Goal: Task Accomplishment & Management: Use online tool/utility

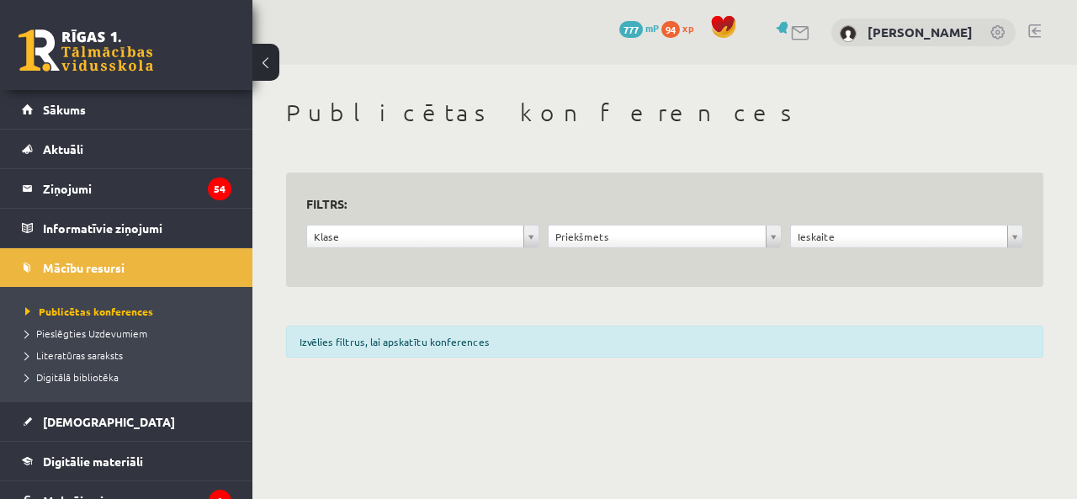
scroll to position [42, 0]
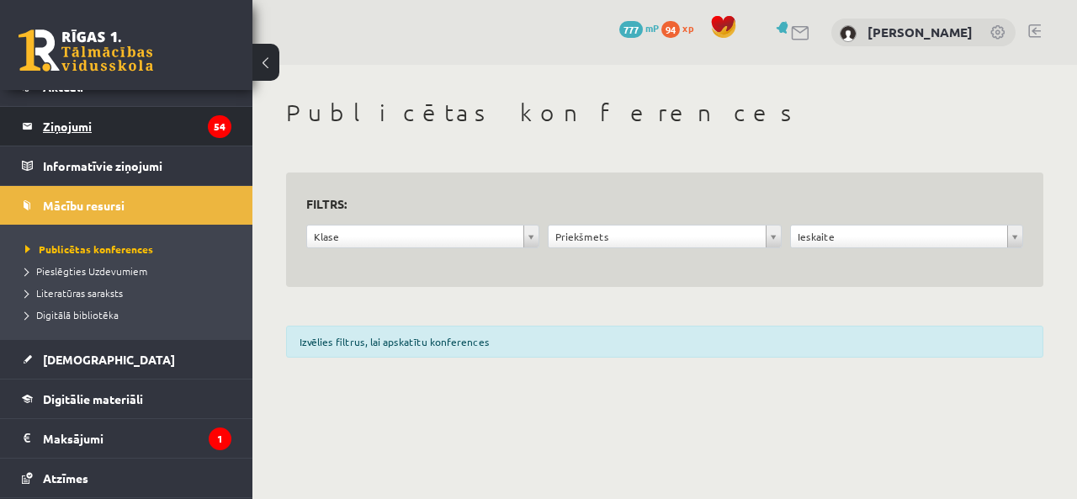
click at [82, 124] on legend "Ziņojumi 54" at bounding box center [137, 126] width 188 height 39
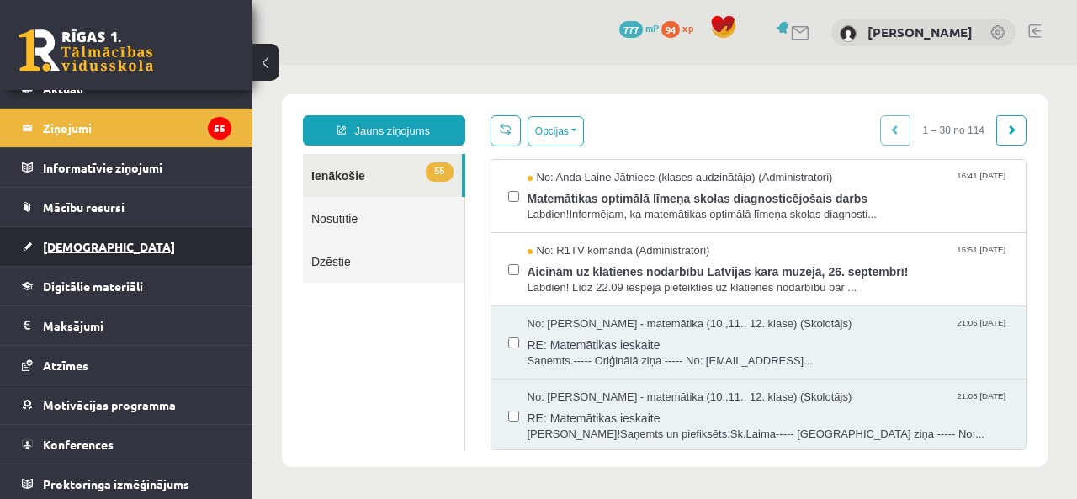
click at [81, 240] on span "[DEMOGRAPHIC_DATA]" at bounding box center [109, 246] width 132 height 15
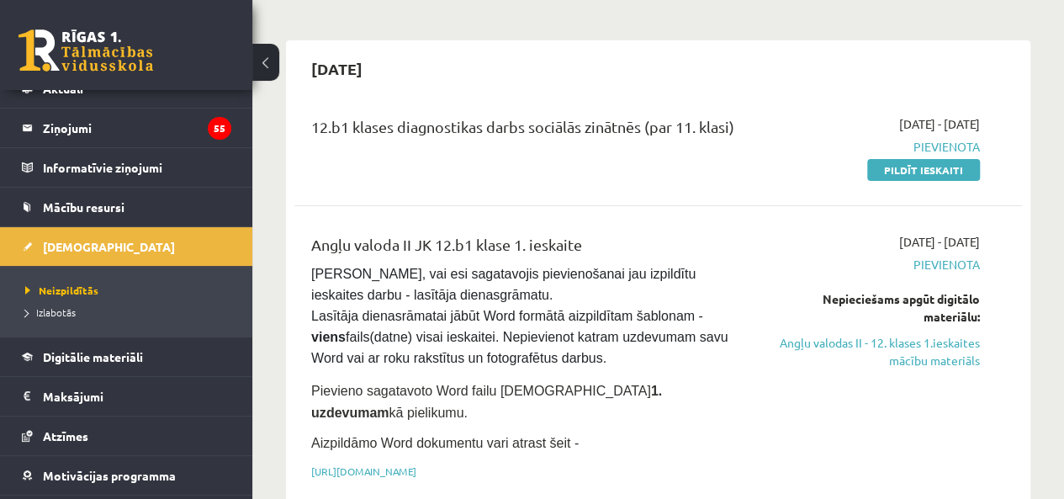
scroll to position [124, 0]
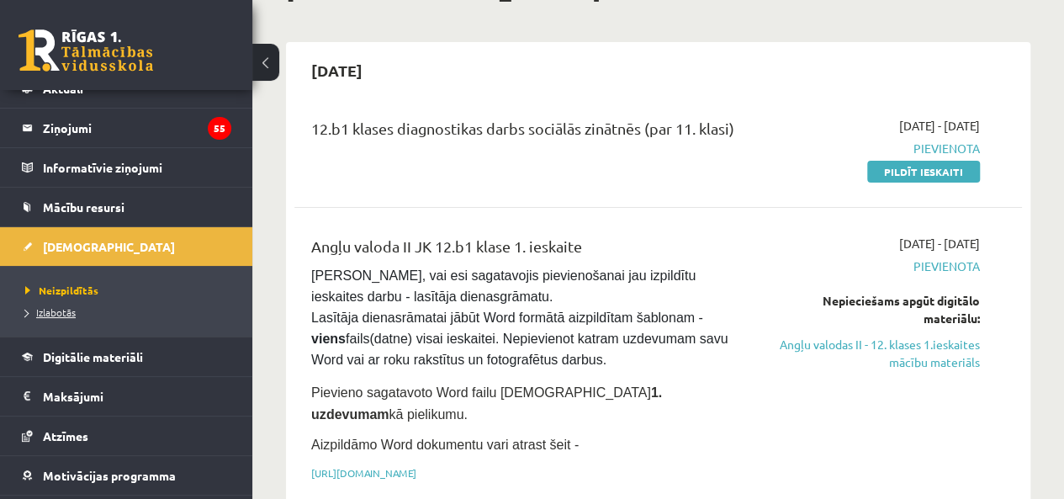
click at [51, 304] on link "Izlabotās" at bounding box center [130, 311] width 210 height 15
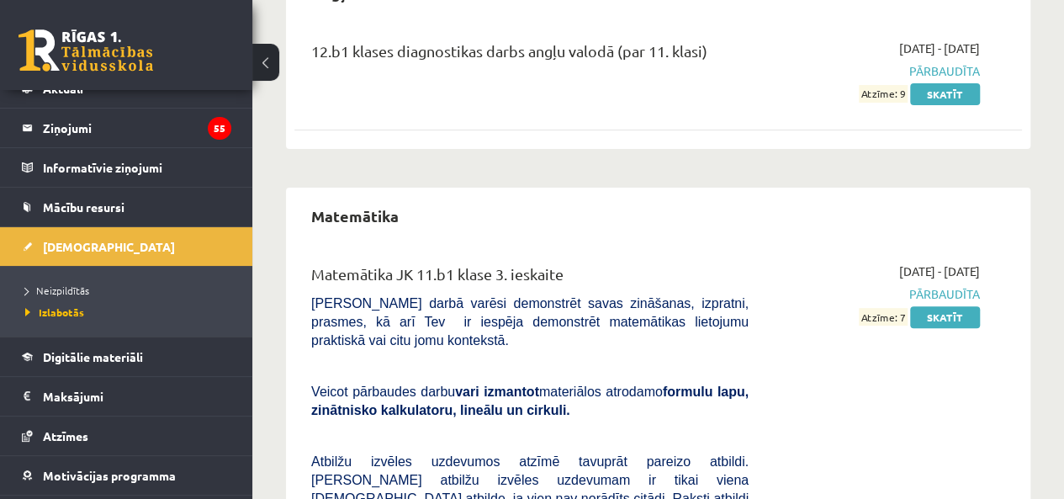
scroll to position [202, 0]
click at [69, 294] on link "Neizpildītās" at bounding box center [130, 290] width 210 height 15
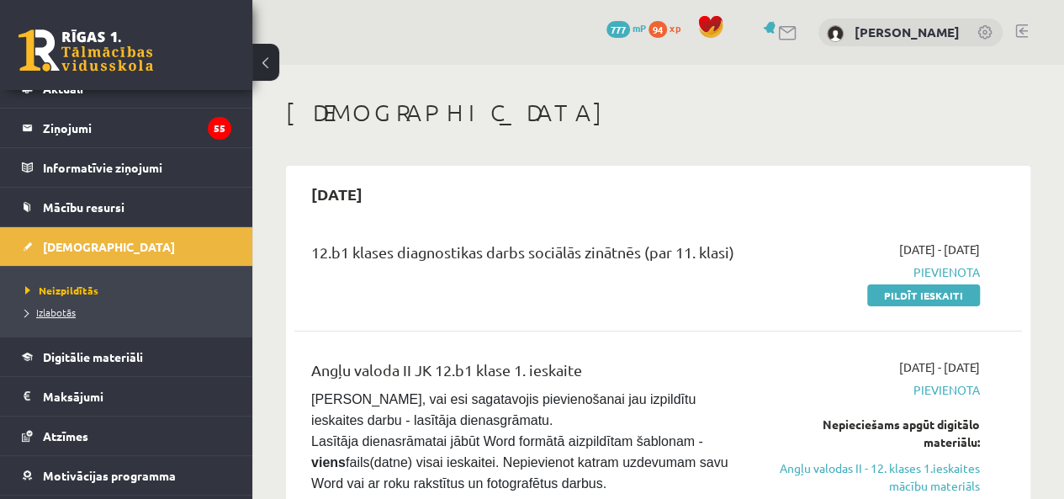
click at [64, 308] on span "Izlabotās" at bounding box center [50, 311] width 50 height 13
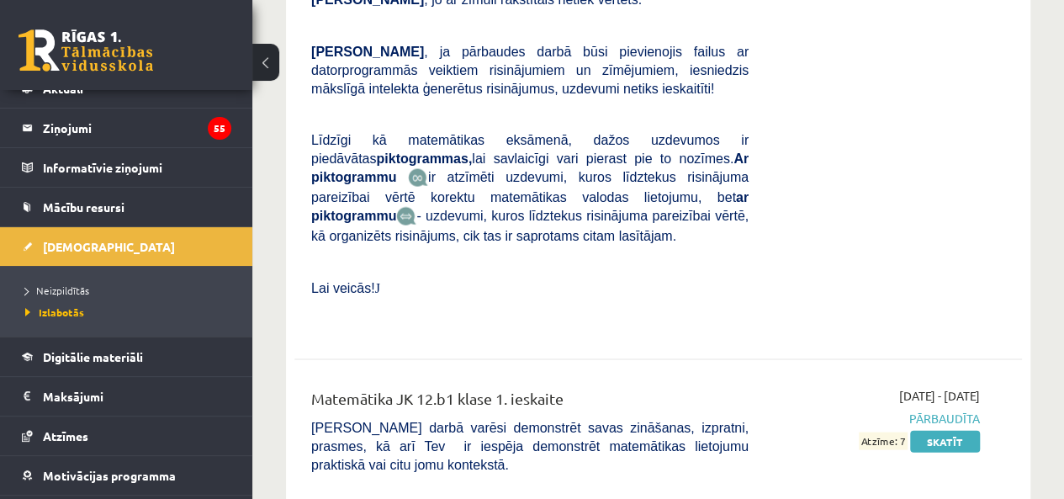
scroll to position [1620, 0]
click at [965, 430] on link "Skatīt" at bounding box center [945, 441] width 70 height 22
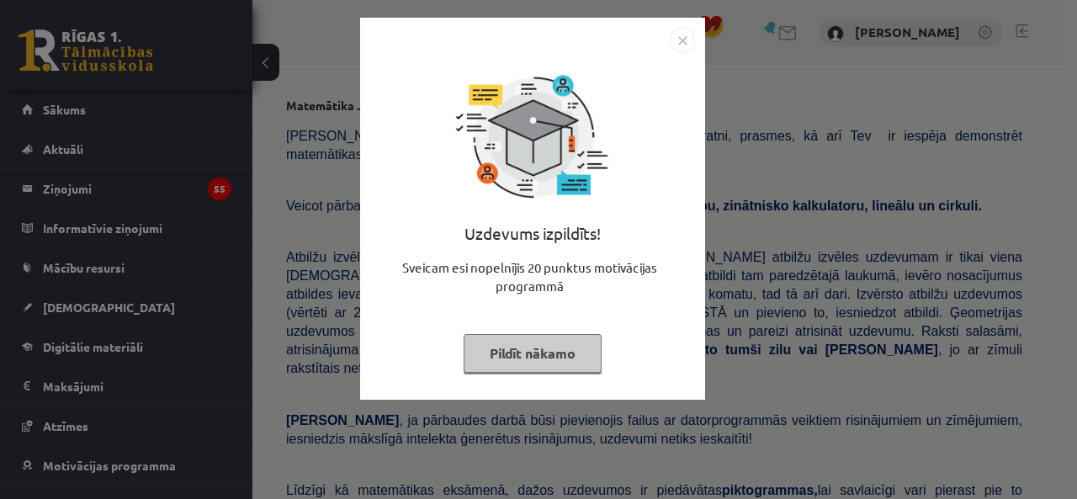
click at [499, 347] on button "Pildīt nākamo" at bounding box center [532, 353] width 138 height 39
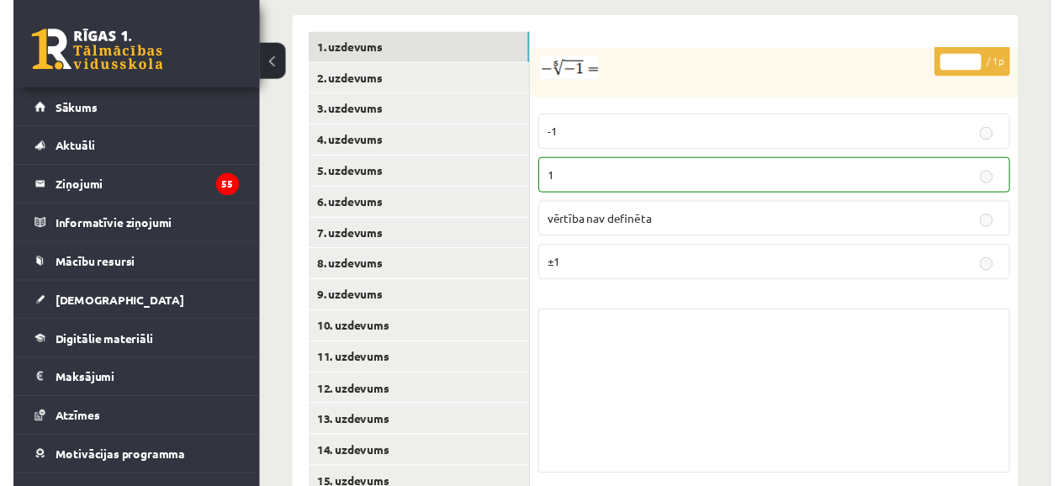
scroll to position [760, 0]
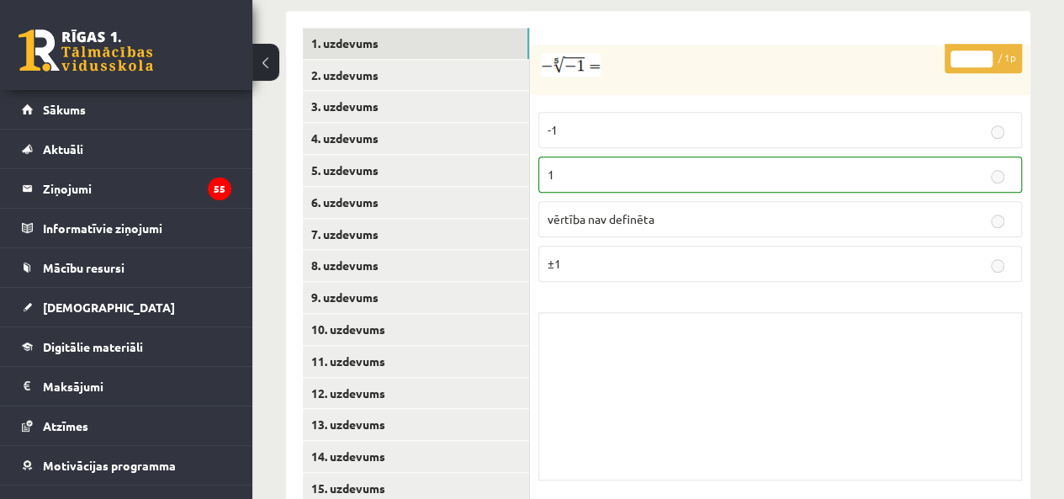
click at [368, 276] on ul "1. uzdevums 2. uzdevums 3. uzdevums 4. uzdevums 5. uzdevums 6. uzdevums 7. uzde…" at bounding box center [416, 266] width 227 height 477
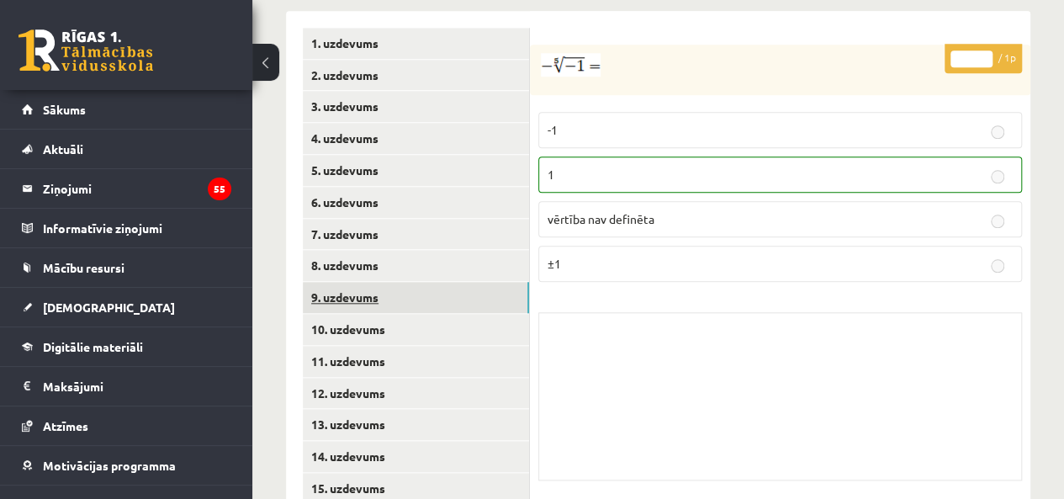
click at [358, 282] on link "9. uzdevums" at bounding box center [416, 297] width 226 height 31
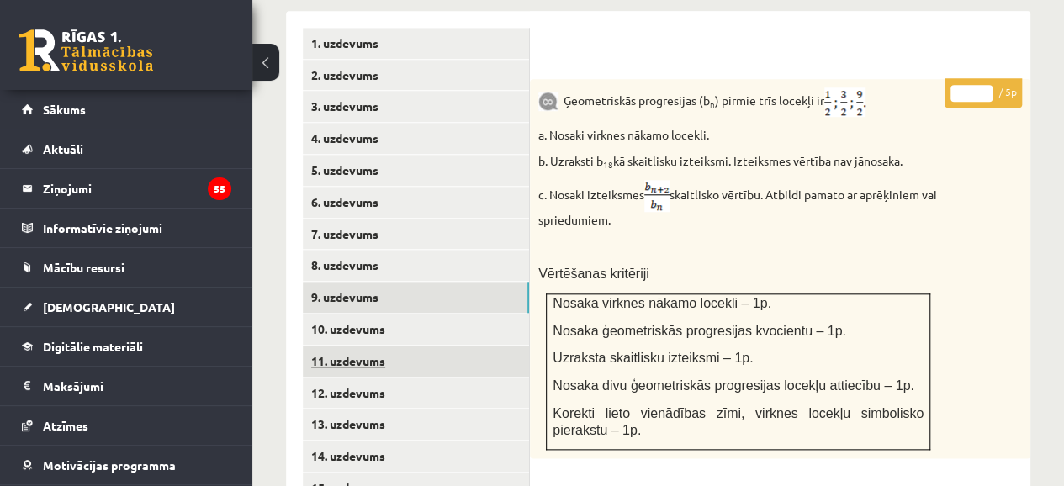
scroll to position [0, 0]
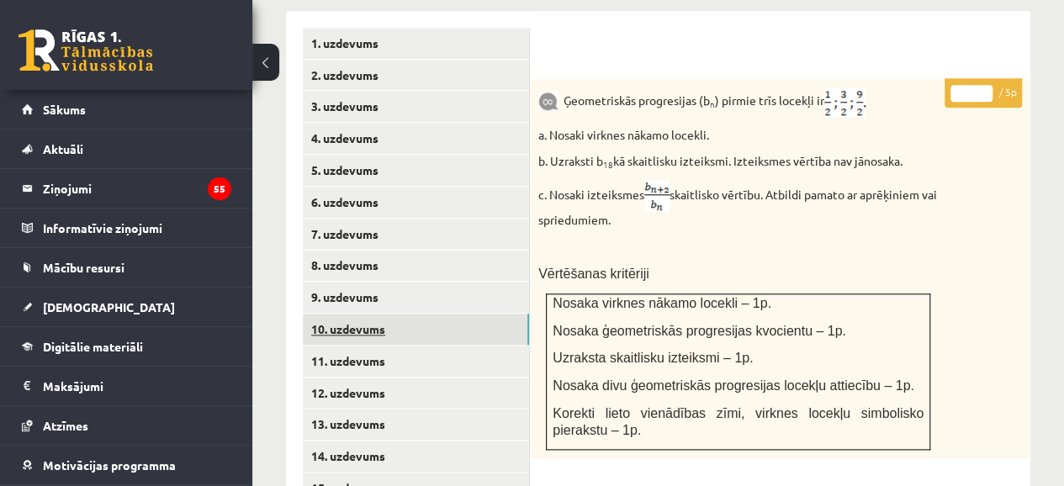
click at [333, 314] on link "10. uzdevums" at bounding box center [416, 329] width 226 height 31
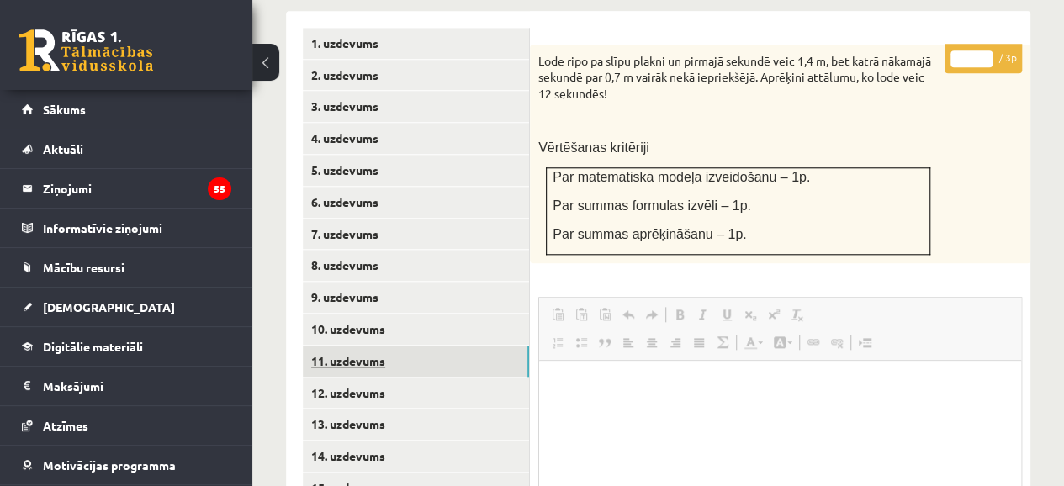
click at [364, 346] on link "11. uzdevums" at bounding box center [416, 361] width 226 height 31
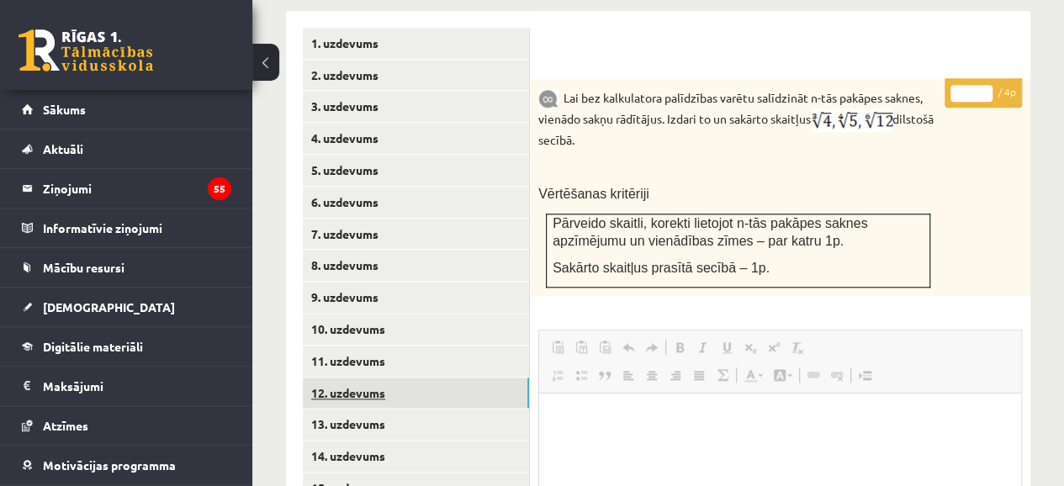
click at [360, 378] on link "12. uzdevums" at bounding box center [416, 393] width 226 height 31
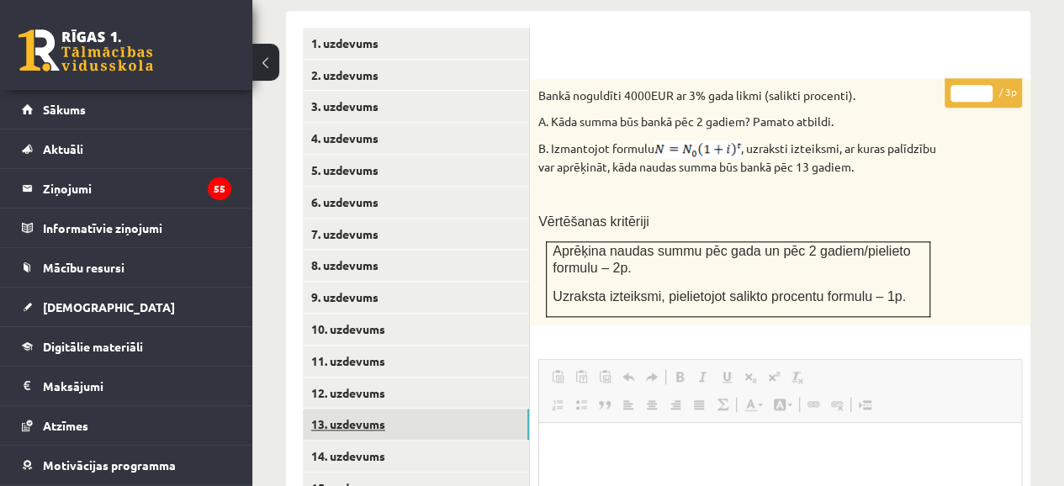
click at [356, 409] on link "13. uzdevums" at bounding box center [416, 424] width 226 height 31
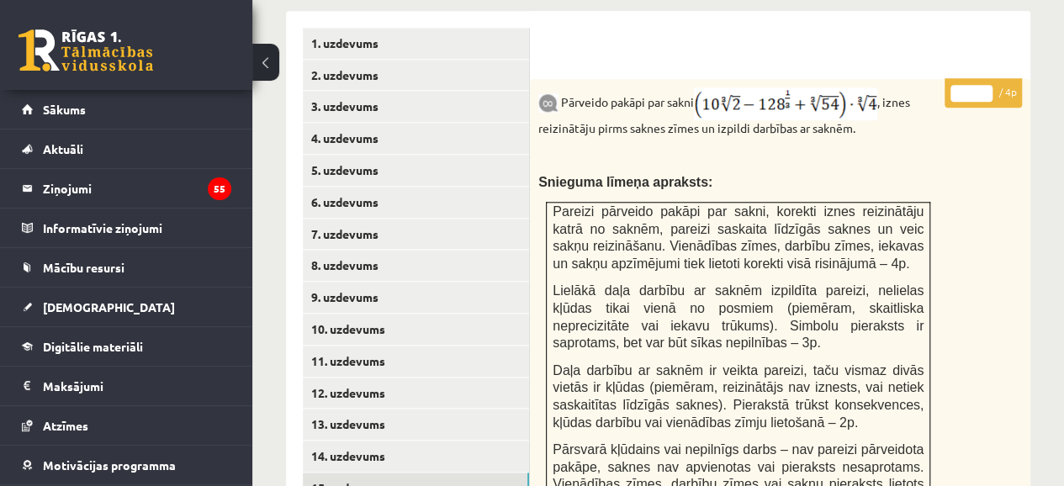
click at [360, 473] on link "15. uzdevums" at bounding box center [416, 488] width 226 height 31
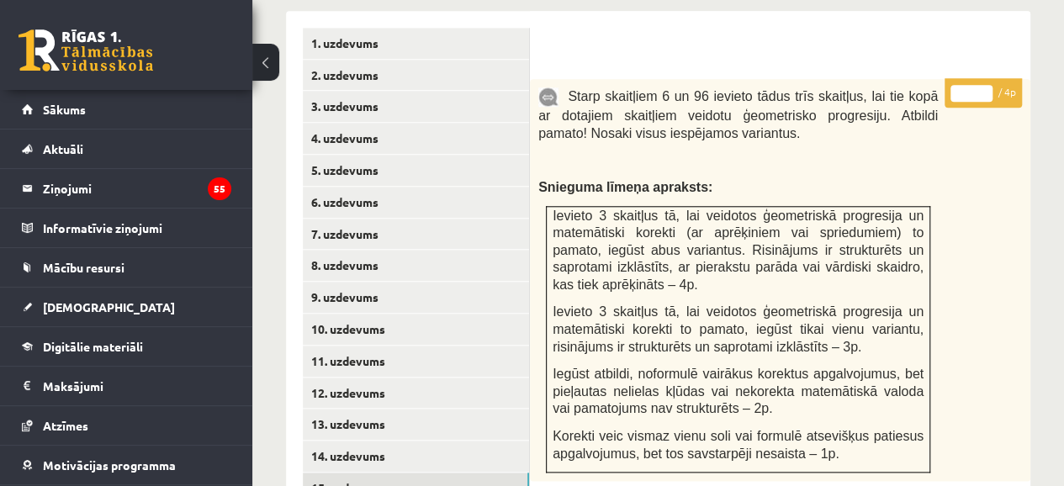
click at [342, 473] on link "15. uzdevums" at bounding box center [416, 488] width 226 height 31
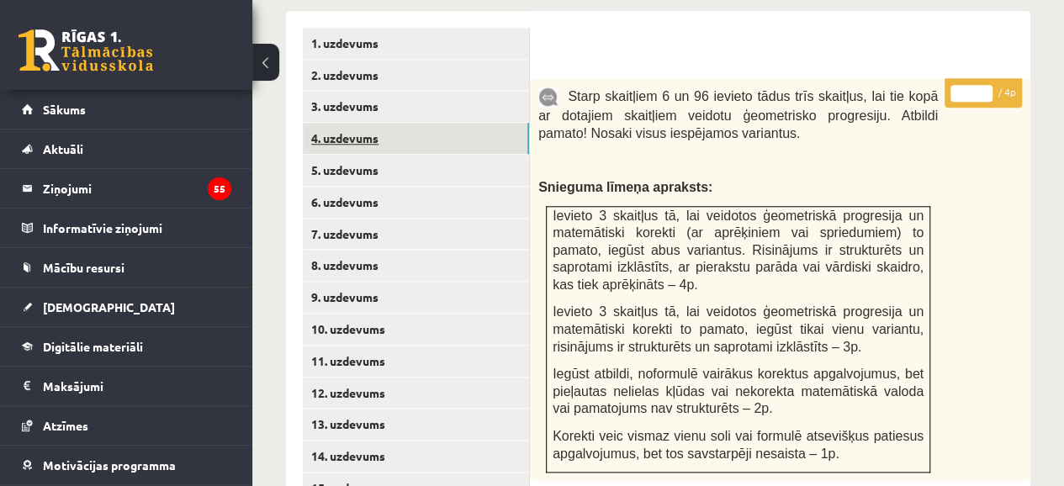
click at [339, 123] on link "4. uzdevums" at bounding box center [416, 138] width 226 height 31
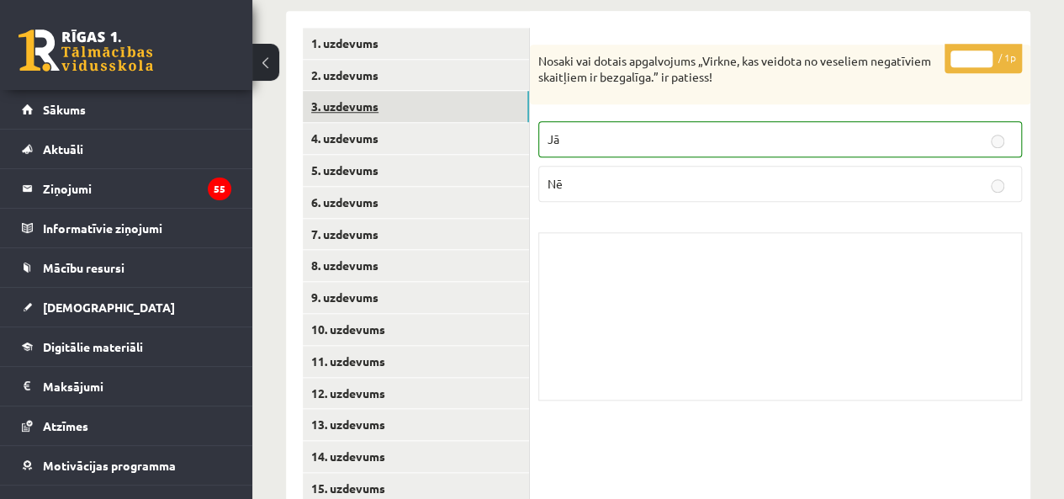
click at [350, 91] on link "3. uzdevums" at bounding box center [416, 106] width 226 height 31
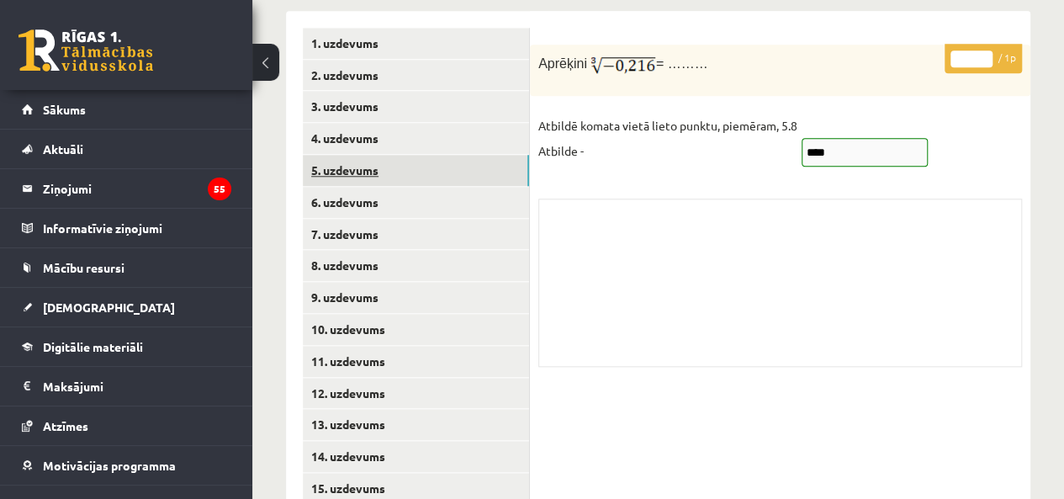
click at [348, 155] on link "5. uzdevums" at bounding box center [416, 170] width 226 height 31
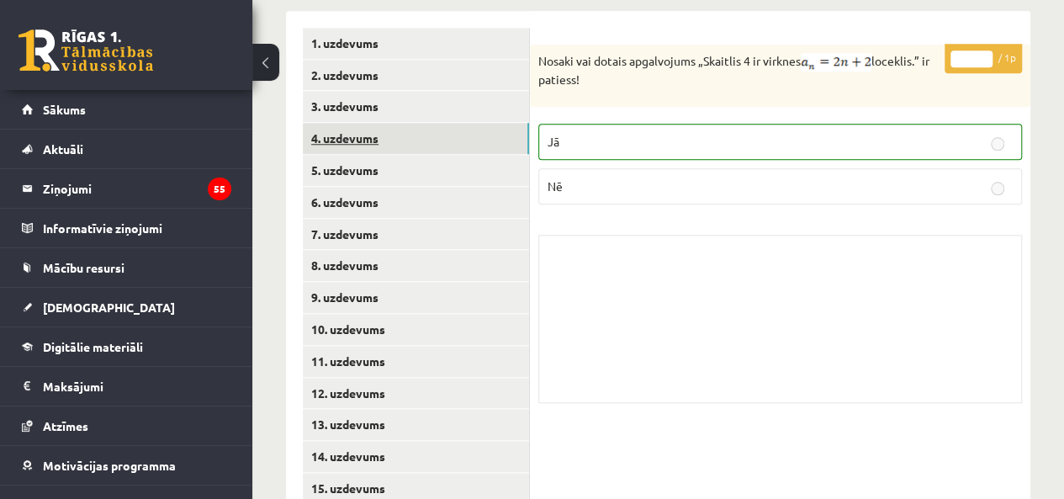
click at [350, 123] on link "4. uzdevums" at bounding box center [416, 138] width 226 height 31
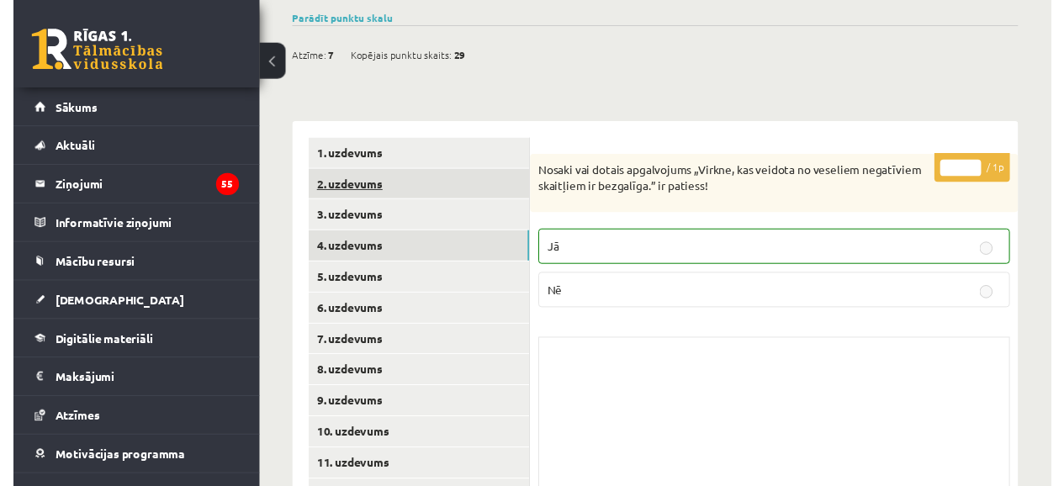
scroll to position [646, 0]
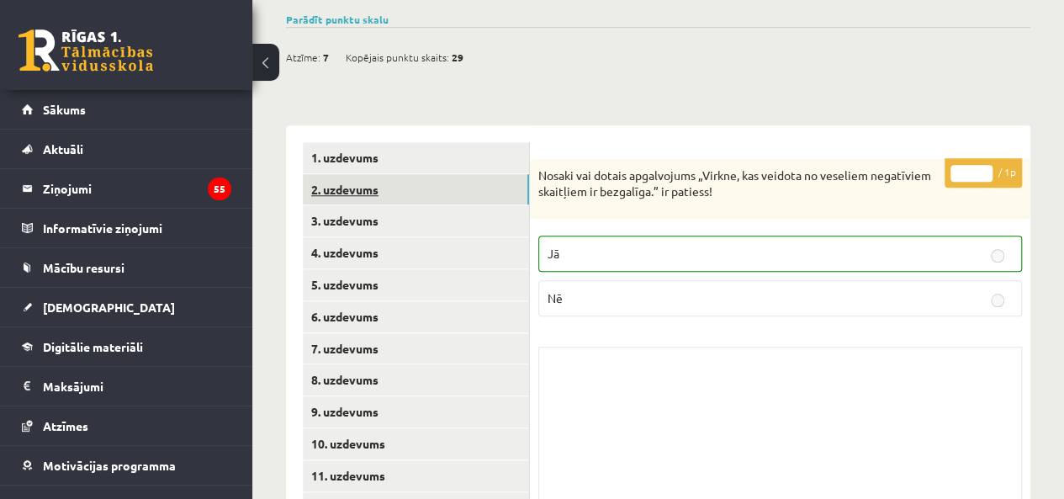
click at [345, 174] on link "2. uzdevums" at bounding box center [416, 189] width 226 height 31
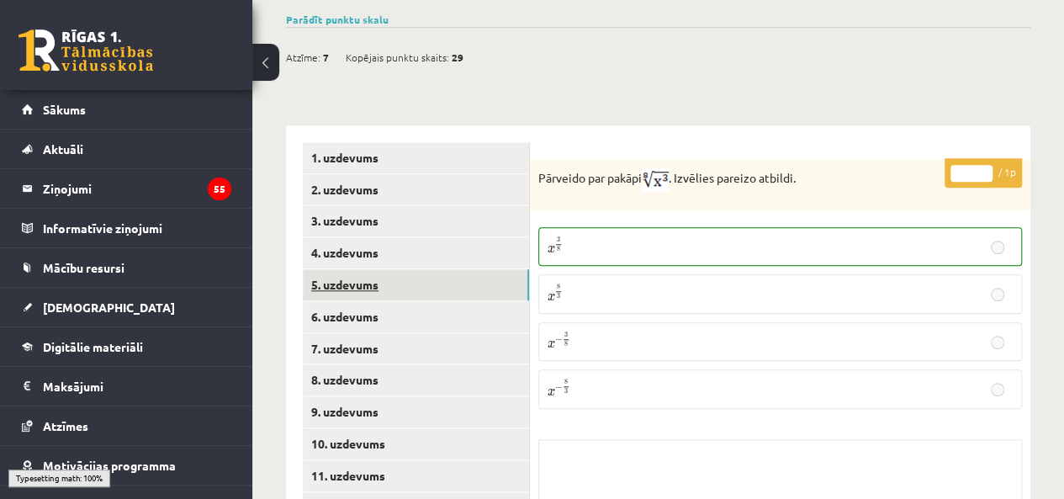
click at [341, 269] on link "5. uzdevums" at bounding box center [416, 284] width 226 height 31
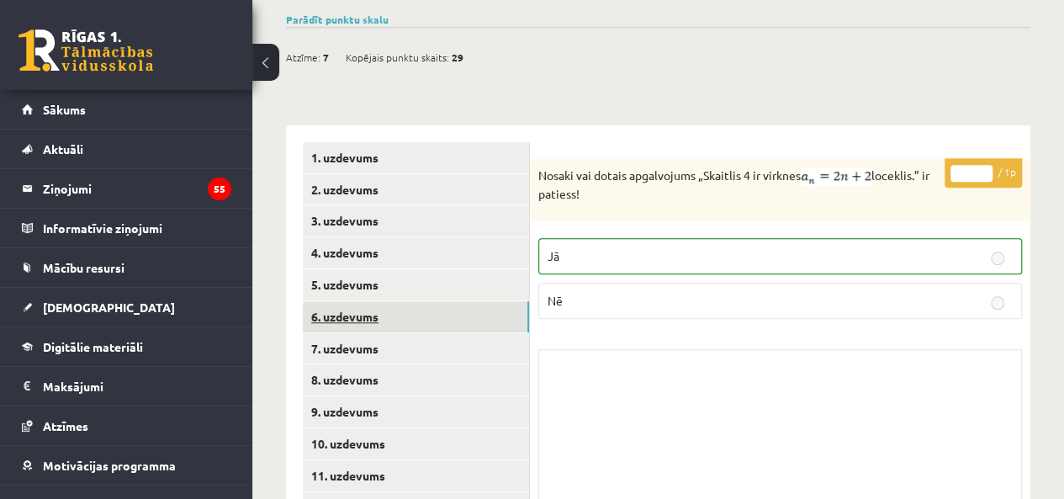
click at [337, 301] on link "6. uzdevums" at bounding box center [416, 316] width 226 height 31
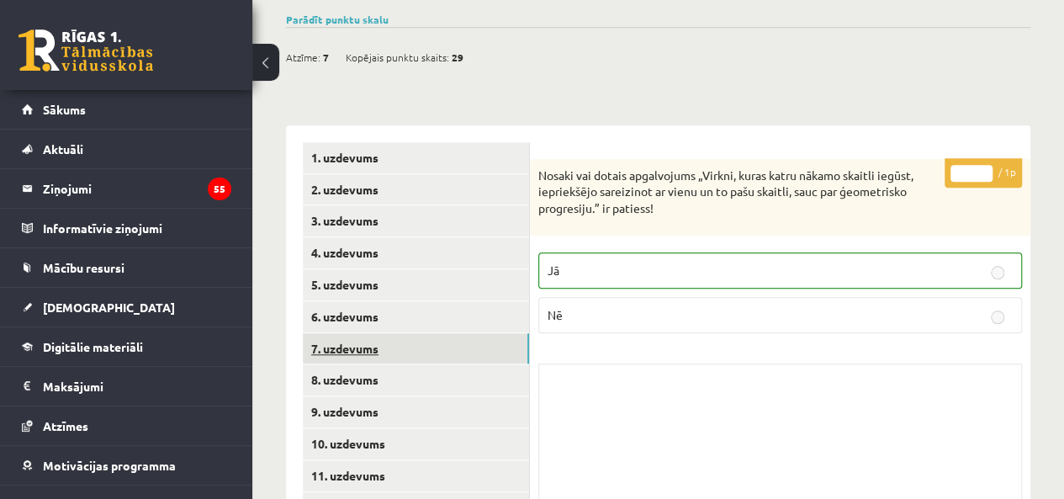
click at [337, 333] on link "7. uzdevums" at bounding box center [416, 348] width 226 height 31
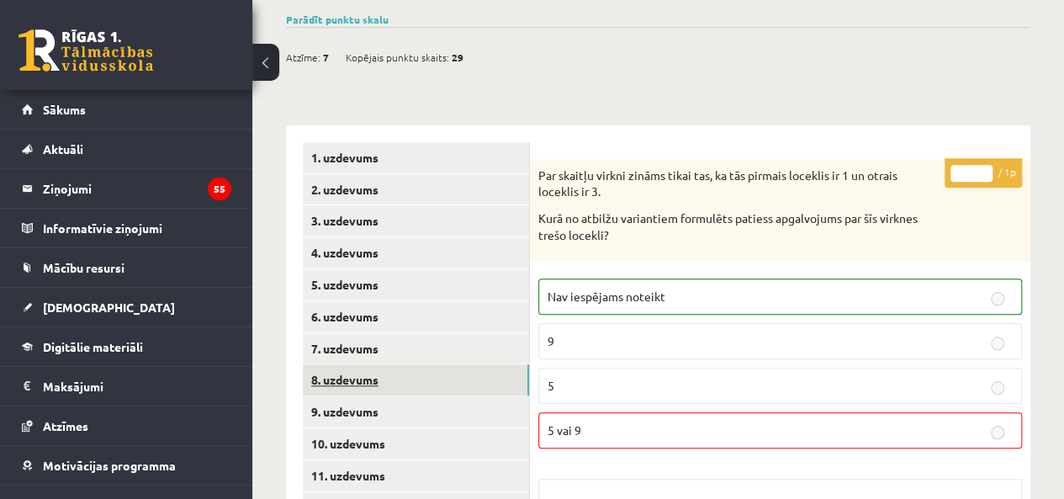
click at [341, 364] on link "8. uzdevums" at bounding box center [416, 379] width 226 height 31
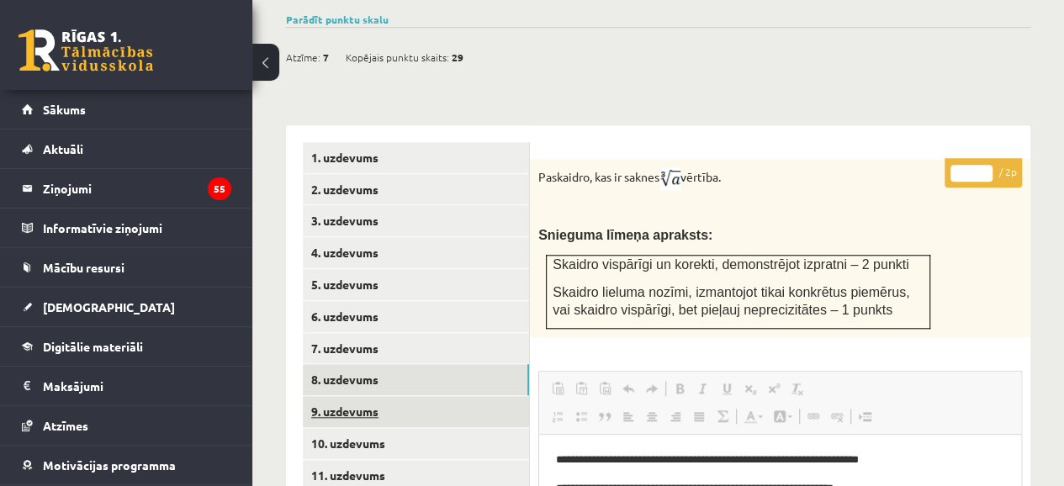
scroll to position [0, 0]
click at [352, 396] on link "9. uzdevums" at bounding box center [416, 411] width 226 height 31
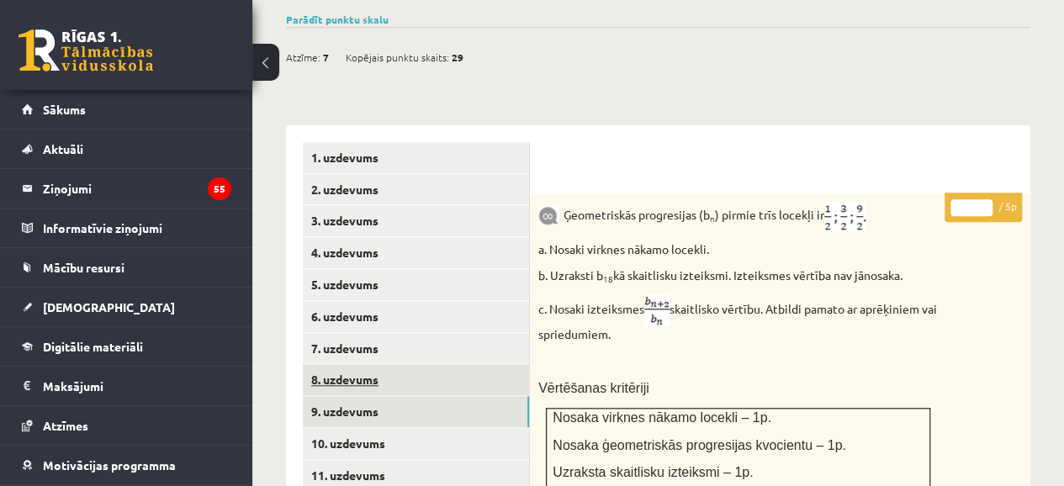
scroll to position [728, 0]
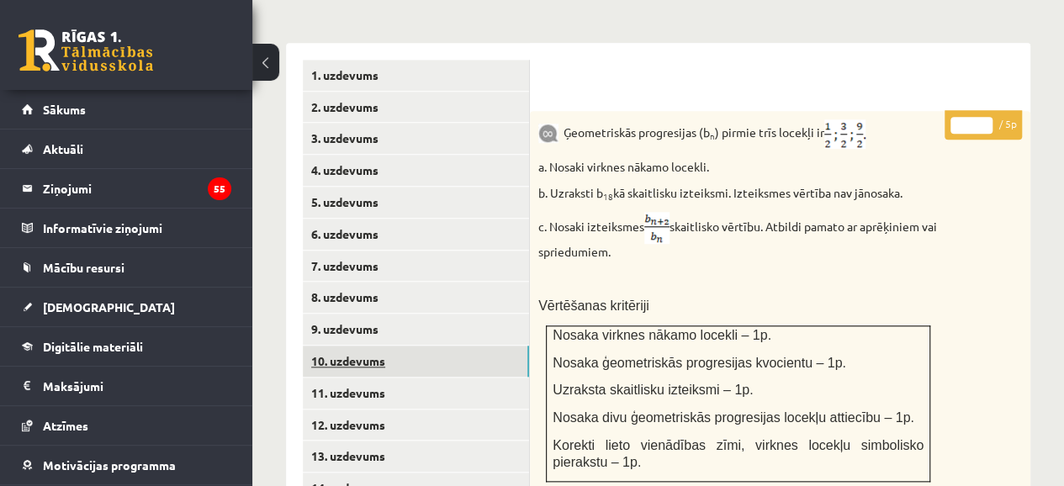
click at [347, 346] on link "10. uzdevums" at bounding box center [416, 361] width 226 height 31
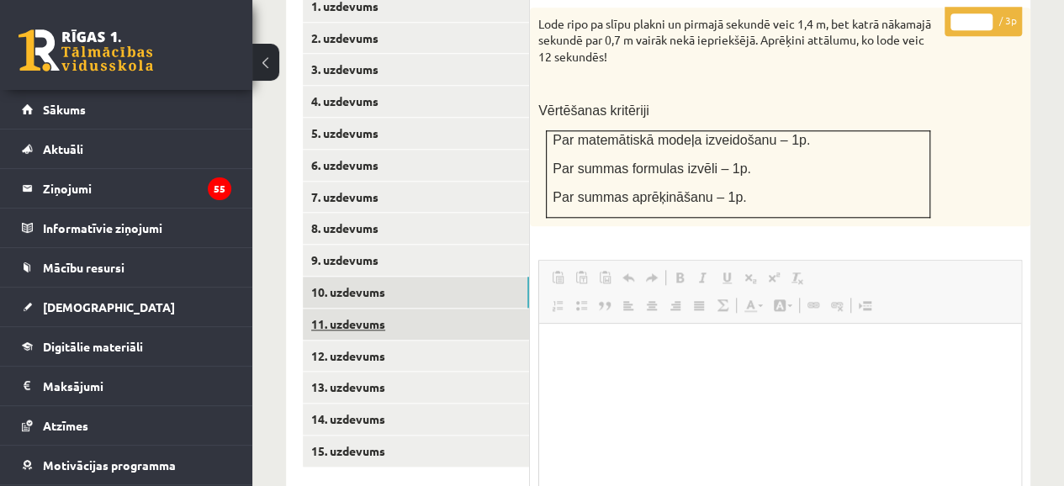
scroll to position [0, 0]
click at [347, 309] on link "11. uzdevums" at bounding box center [416, 324] width 226 height 31
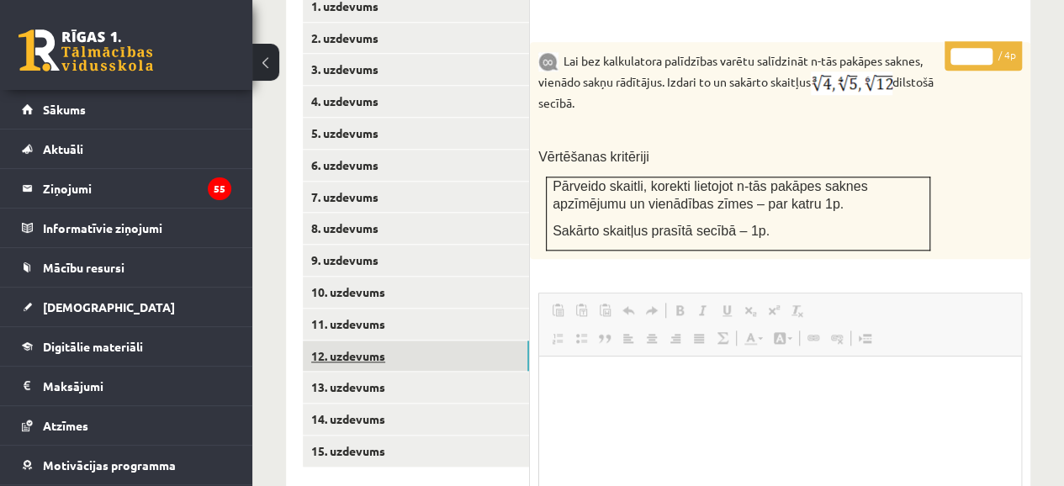
click at [341, 341] on link "12. uzdevums" at bounding box center [416, 356] width 226 height 31
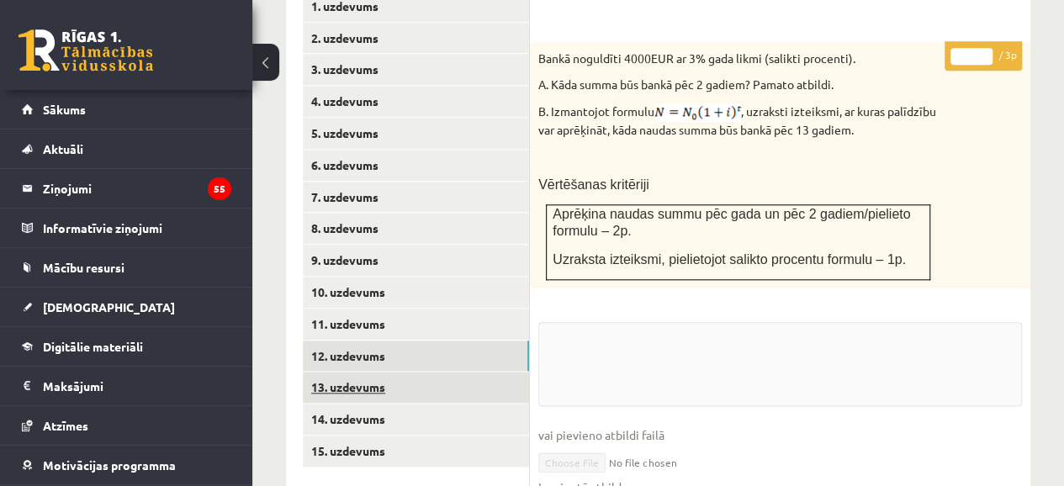
click at [343, 372] on link "13. uzdevums" at bounding box center [416, 387] width 226 height 31
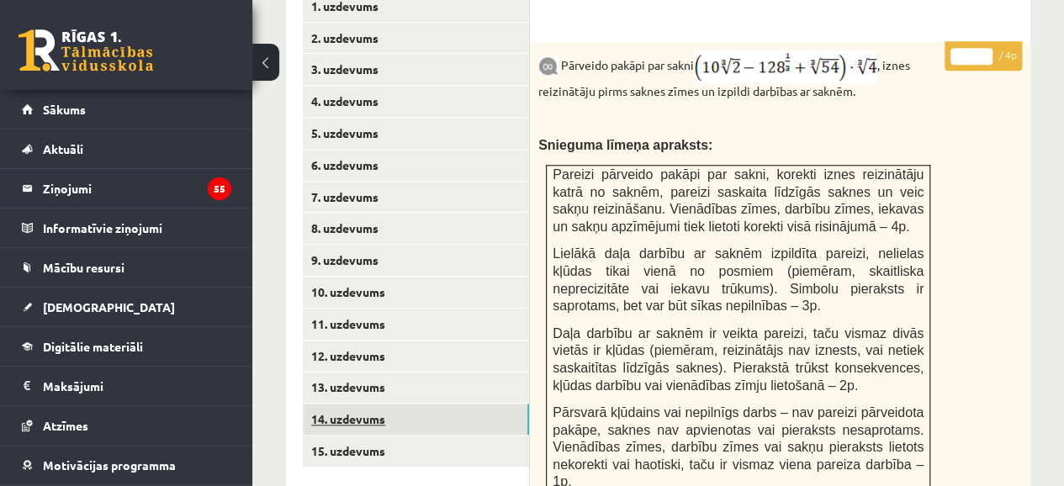
click at [342, 404] on link "14. uzdevums" at bounding box center [416, 419] width 226 height 31
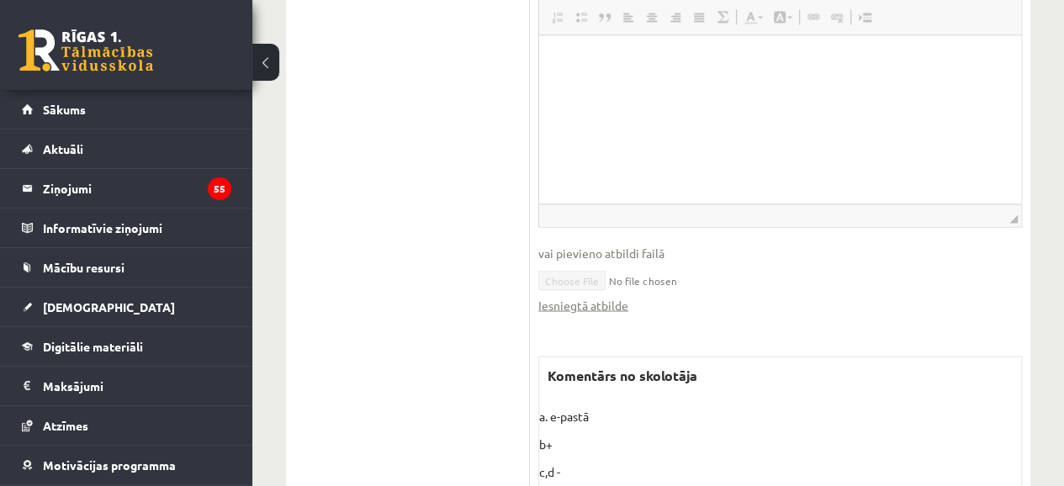
scroll to position [1410, 0]
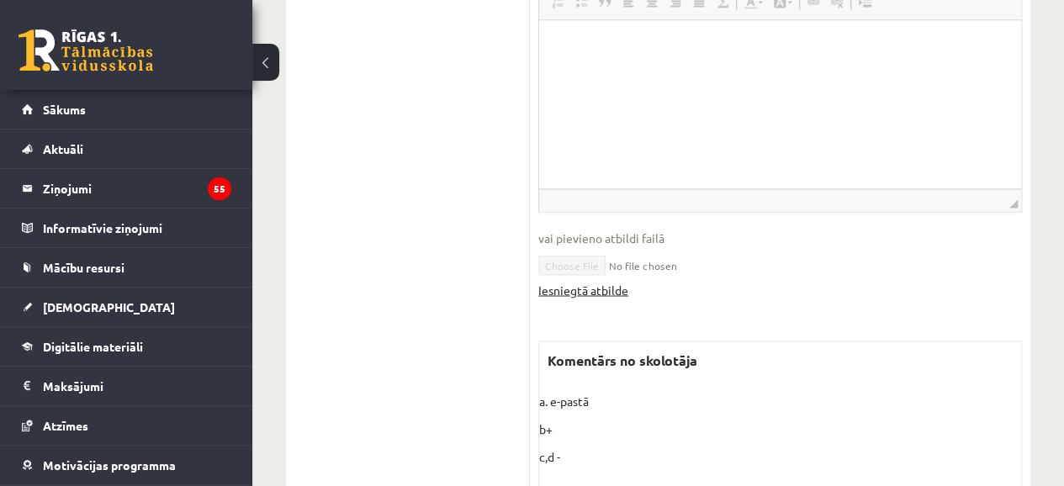
click at [587, 281] on link "Iesniegtā atbilde" at bounding box center [583, 290] width 90 height 18
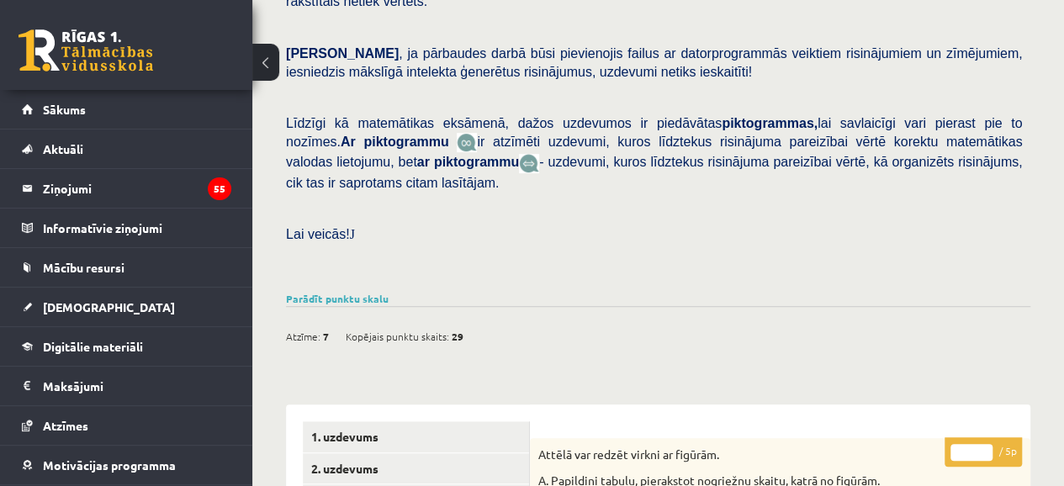
scroll to position [336, 0]
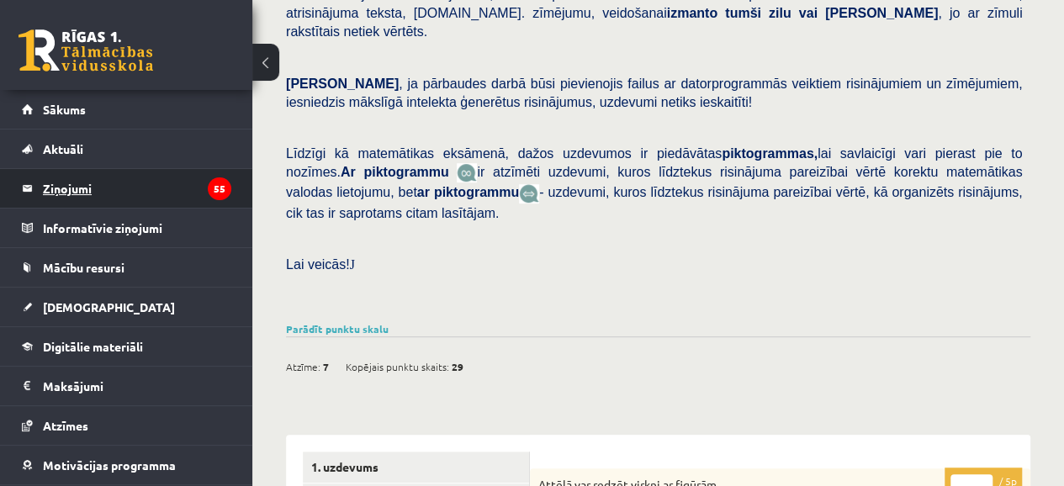
click at [69, 185] on legend "Ziņojumi 55" at bounding box center [137, 188] width 188 height 39
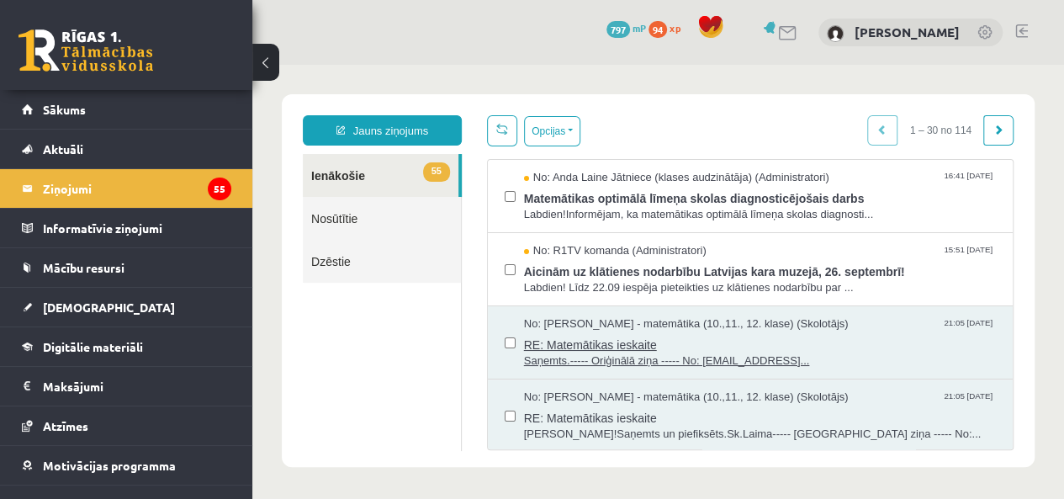
click at [574, 341] on span "RE: Matemātikas ieskaite" at bounding box center [760, 342] width 472 height 21
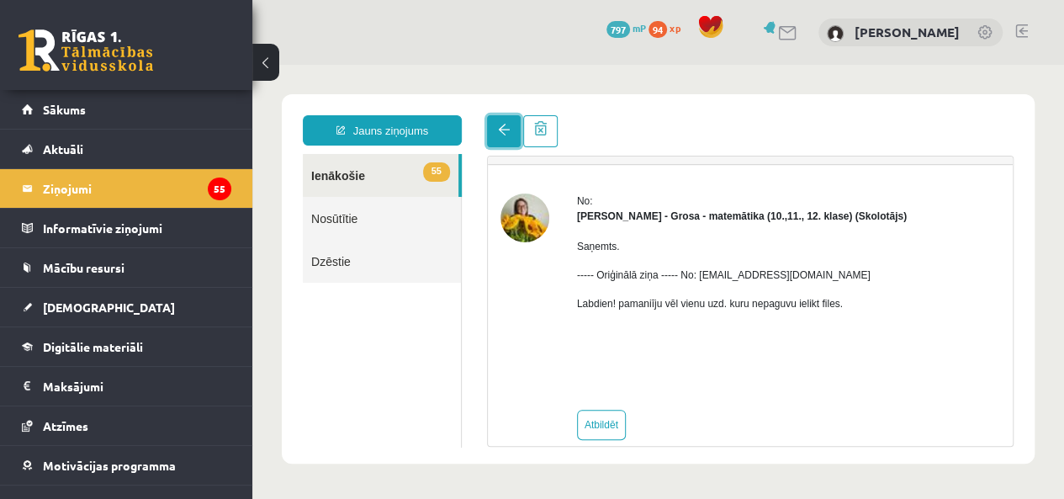
click at [501, 143] on link at bounding box center [504, 131] width 34 height 32
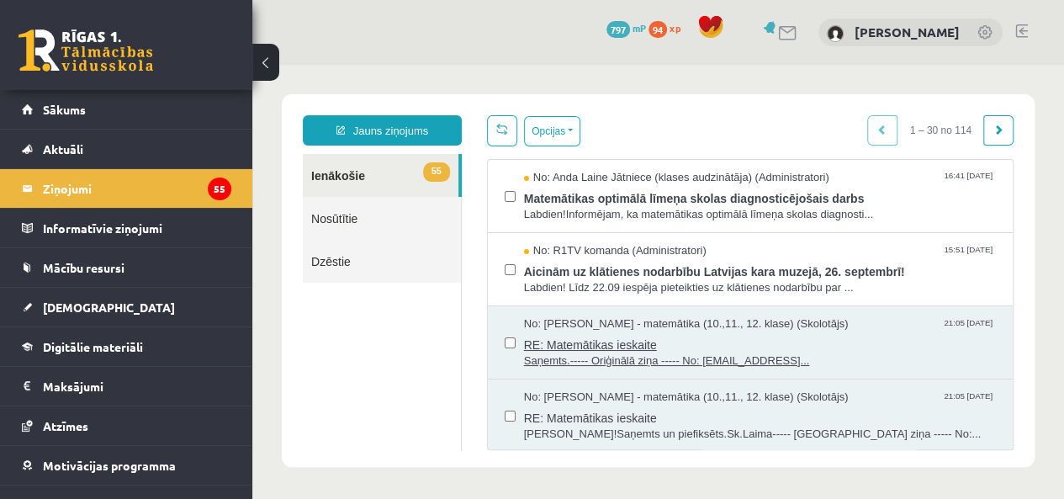
click at [580, 330] on span "No: Laima Tukāne - Grosa - matemātika (10.,11., 12. klase) (Skolotājs)" at bounding box center [686, 324] width 325 height 16
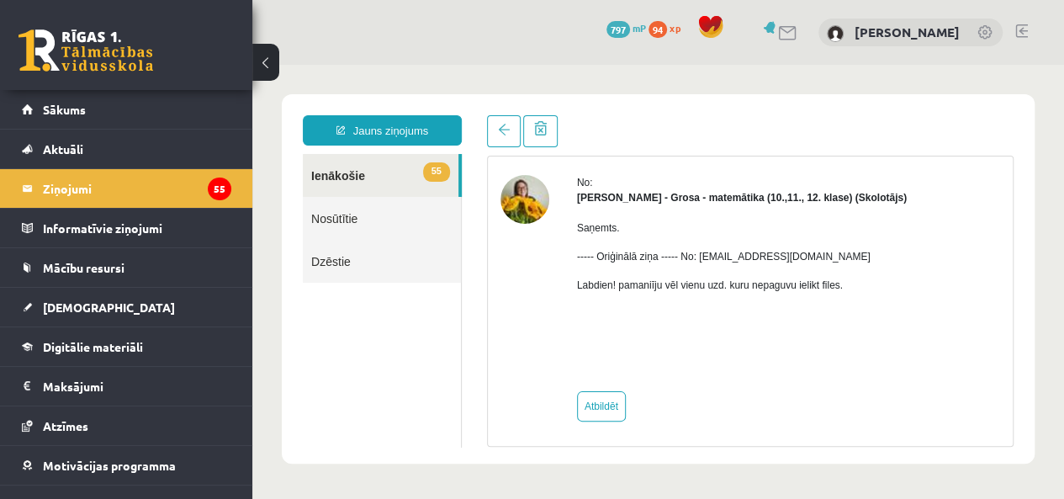
scroll to position [61, 0]
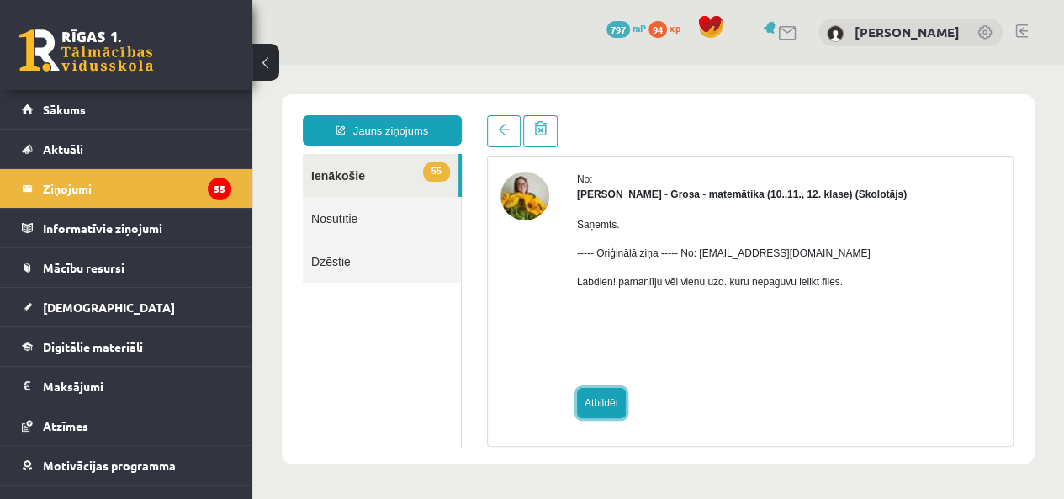
click at [606, 407] on link "Atbildēt" at bounding box center [601, 403] width 49 height 30
type input "**********"
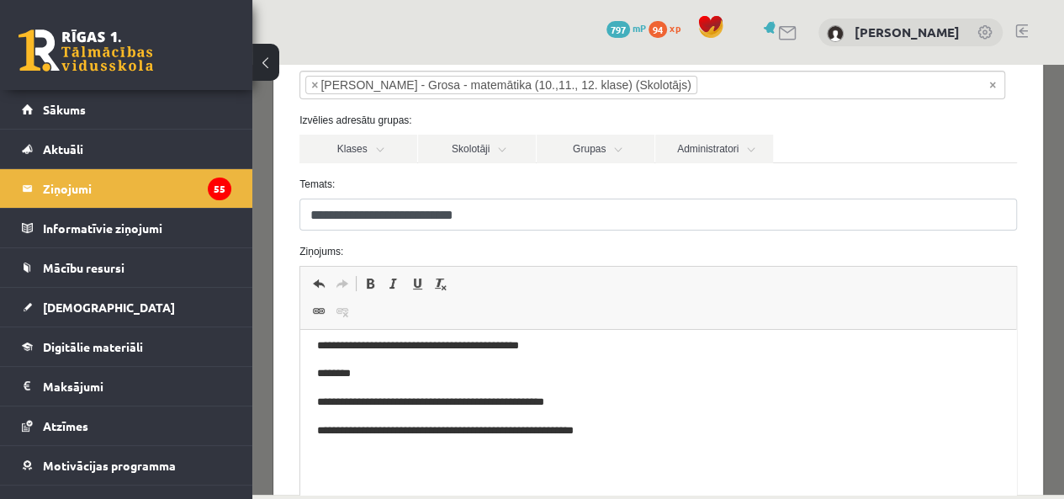
scroll to position [53, 0]
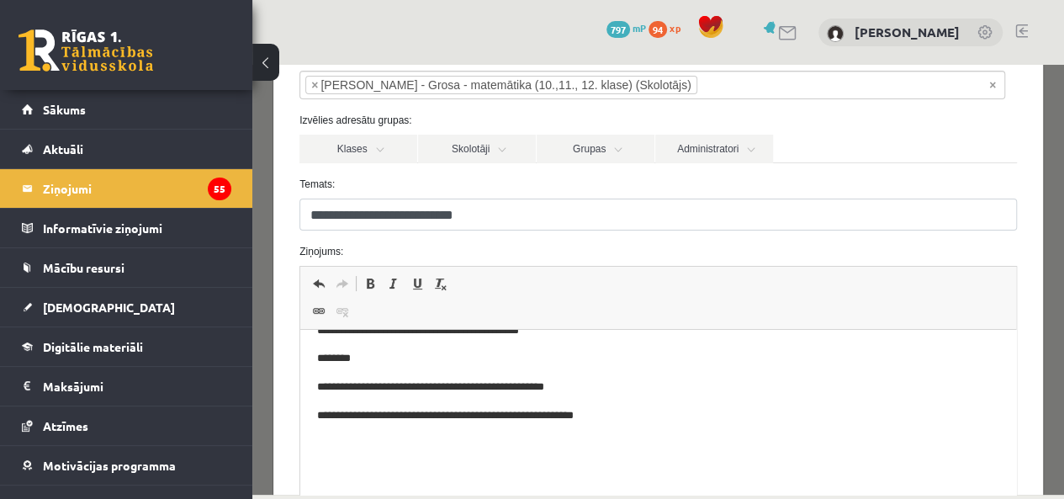
click at [612, 418] on p "**********" at bounding box center [646, 416] width 658 height 18
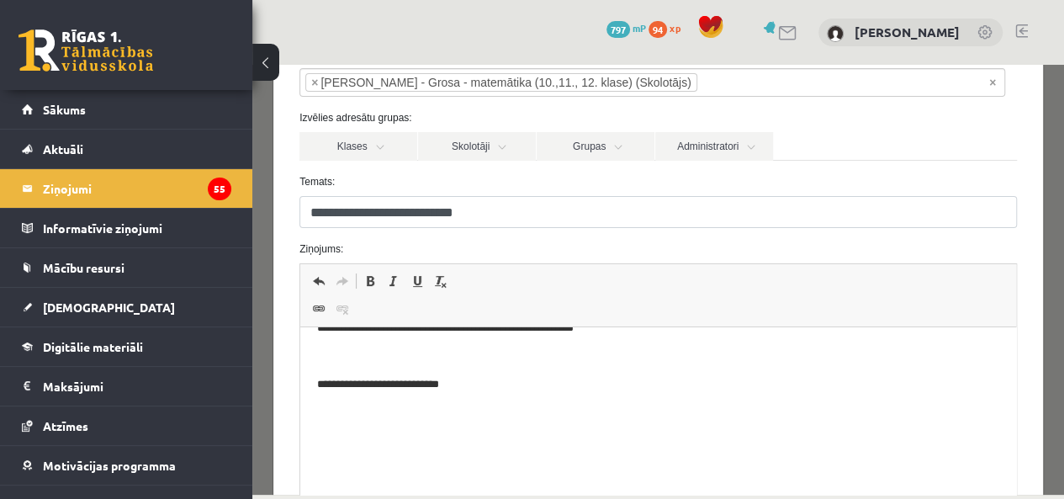
scroll to position [313, 0]
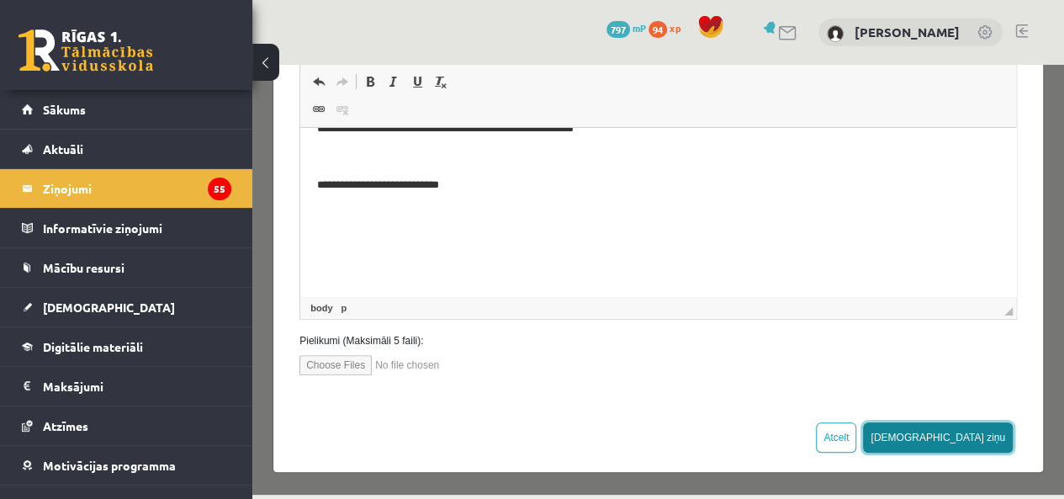
click at [964, 444] on button "Sūtīt ziņu" at bounding box center [938, 437] width 150 height 30
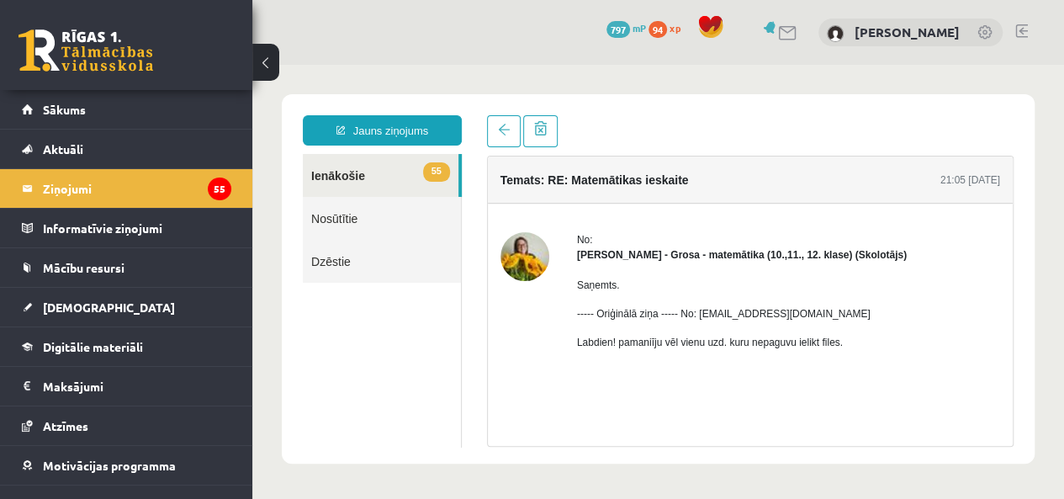
scroll to position [0, 0]
click at [501, 126] on span at bounding box center [504, 130] width 12 height 12
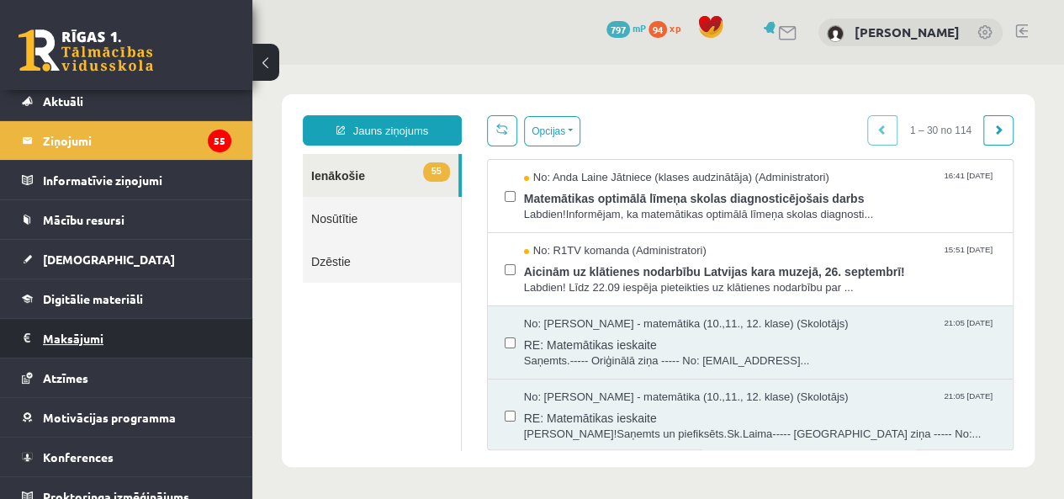
scroll to position [61, 0]
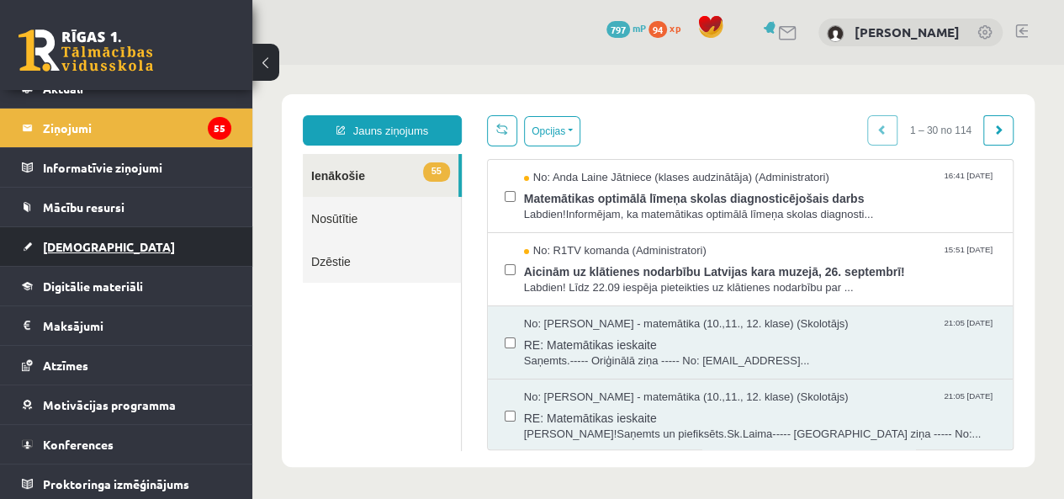
click at [81, 239] on span "[DEMOGRAPHIC_DATA]" at bounding box center [109, 246] width 132 height 15
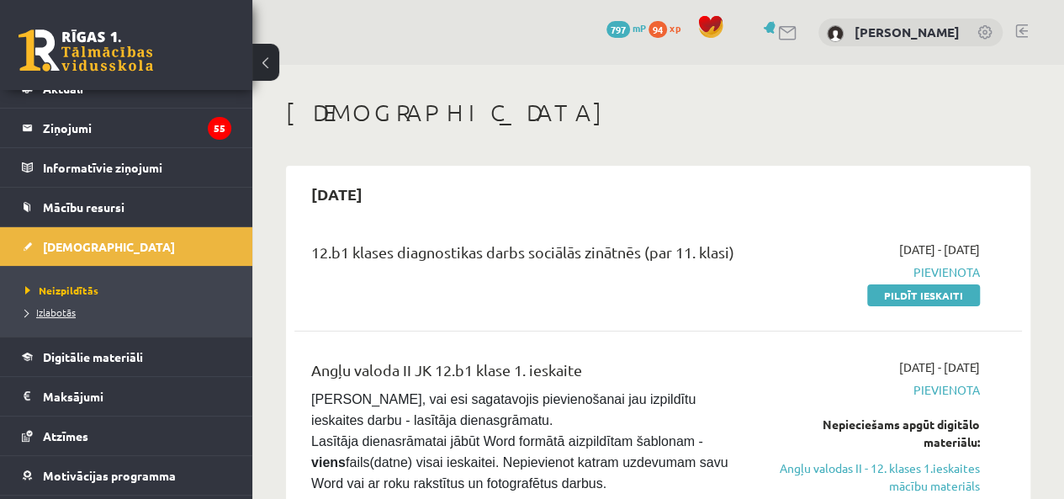
click at [59, 305] on span "Izlabotās" at bounding box center [50, 311] width 50 height 13
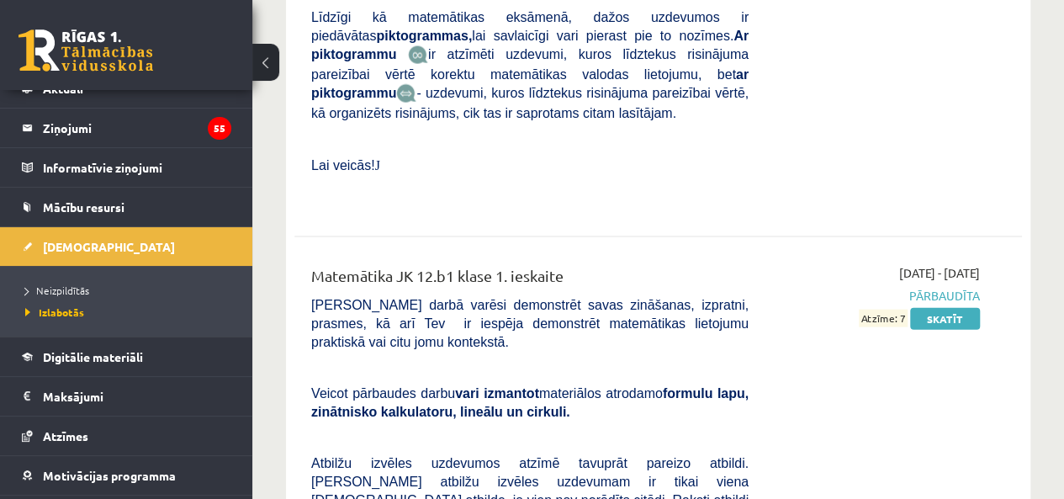
scroll to position [1756, 0]
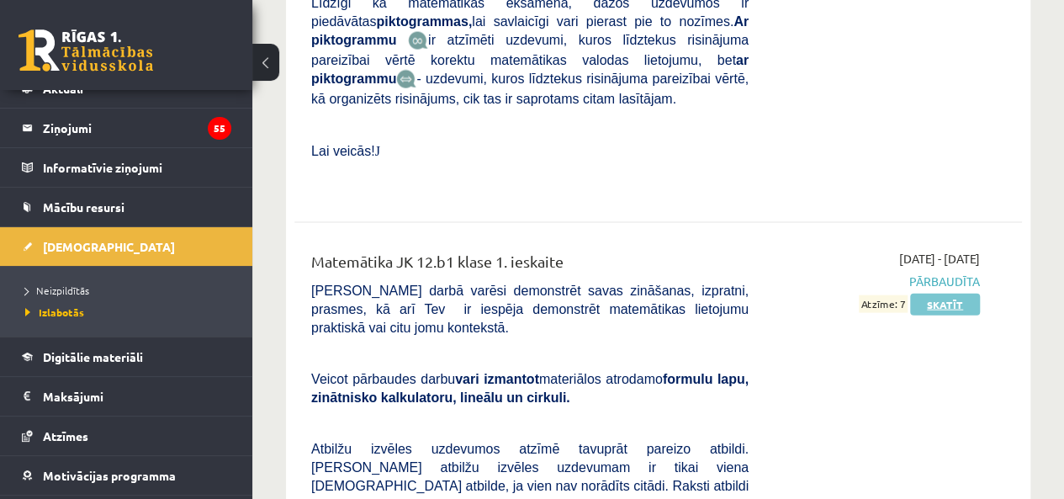
click at [934, 294] on link "Skatīt" at bounding box center [945, 305] width 70 height 22
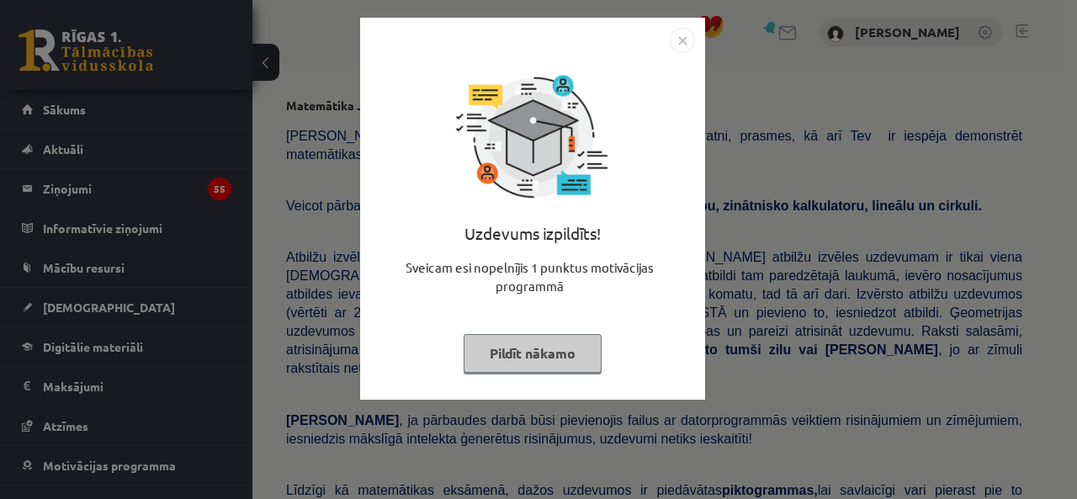
click at [569, 336] on button "Pildīt nākamo" at bounding box center [532, 353] width 138 height 39
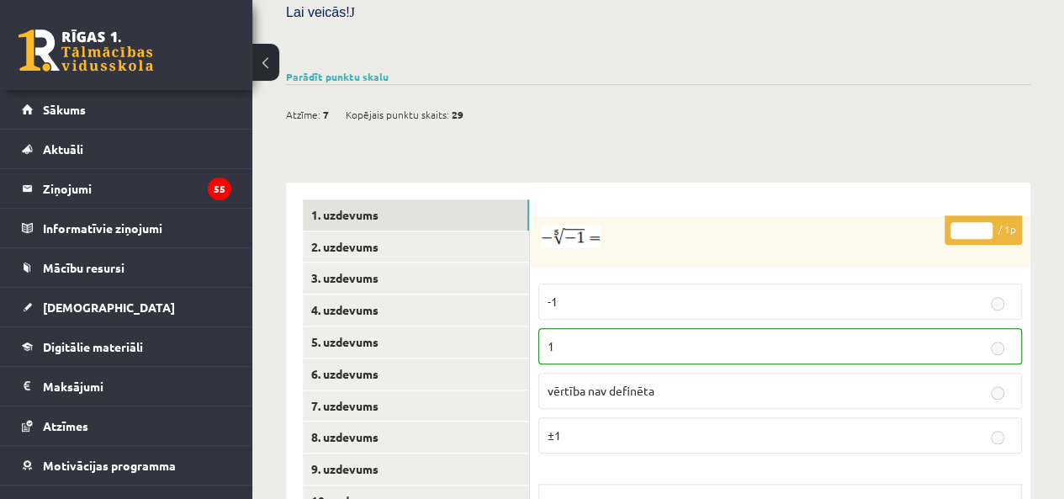
scroll to position [779, 0]
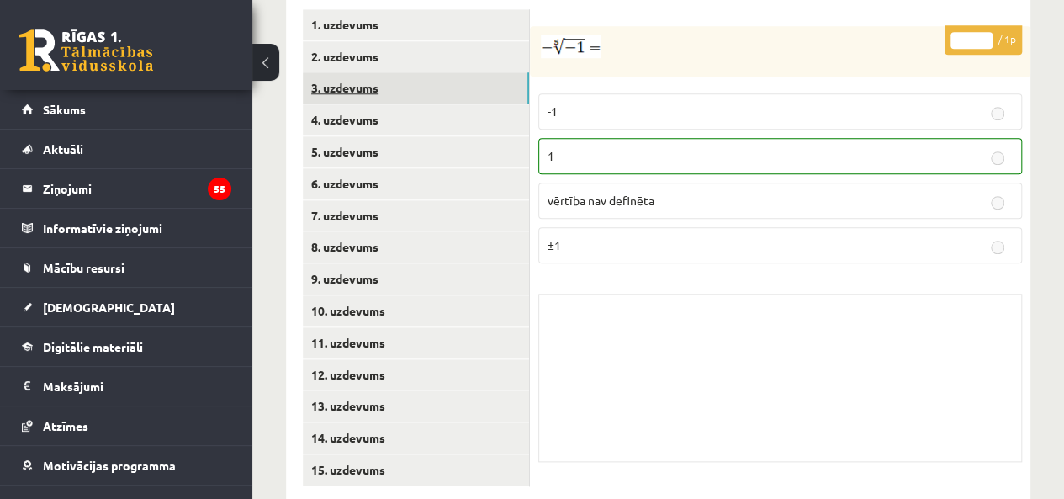
click at [327, 72] on link "3. uzdevums" at bounding box center [416, 87] width 226 height 31
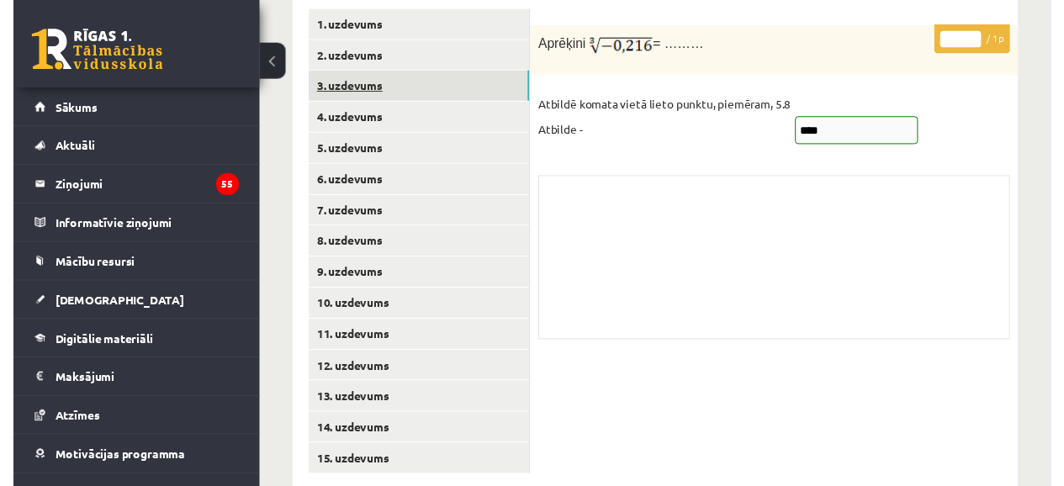
scroll to position [666, 0]
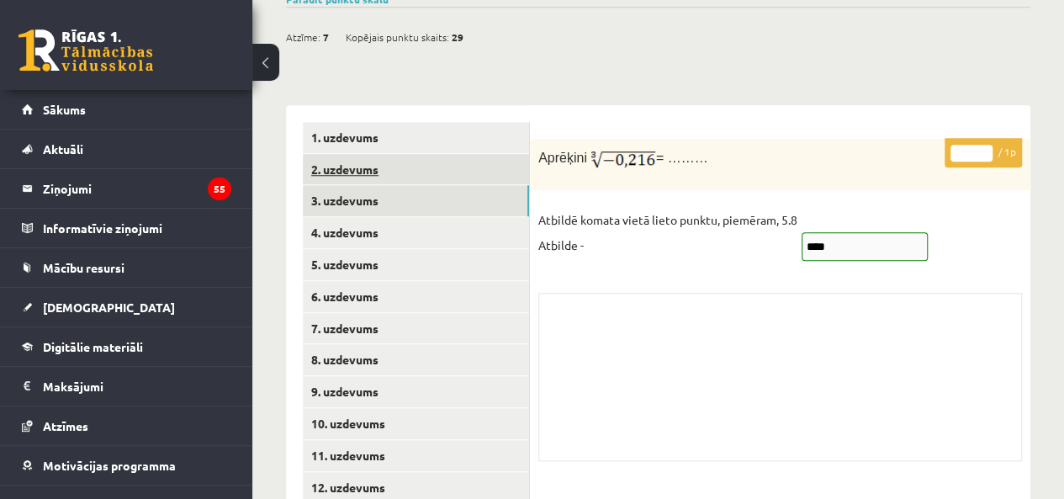
click at [341, 154] on link "2. uzdevums" at bounding box center [416, 169] width 226 height 31
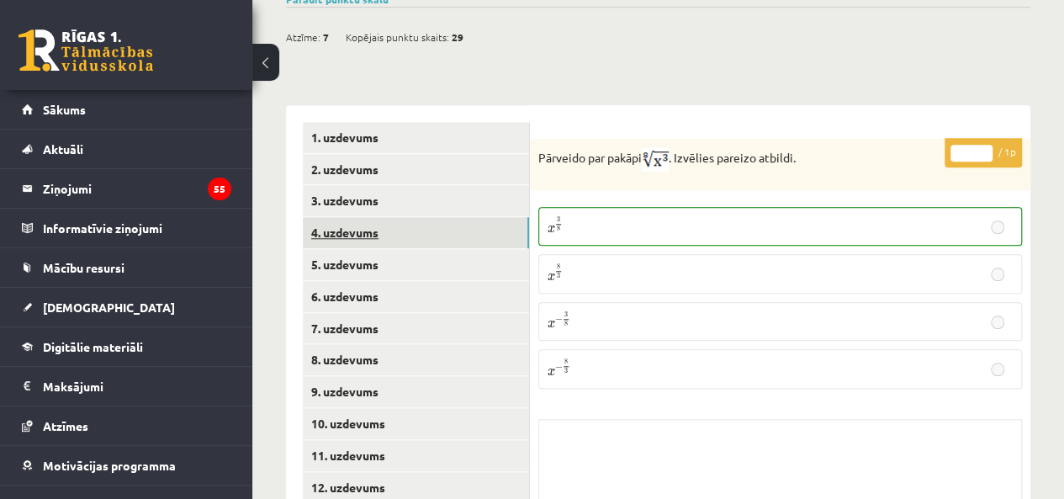
click at [341, 217] on link "4. uzdevums" at bounding box center [416, 232] width 226 height 31
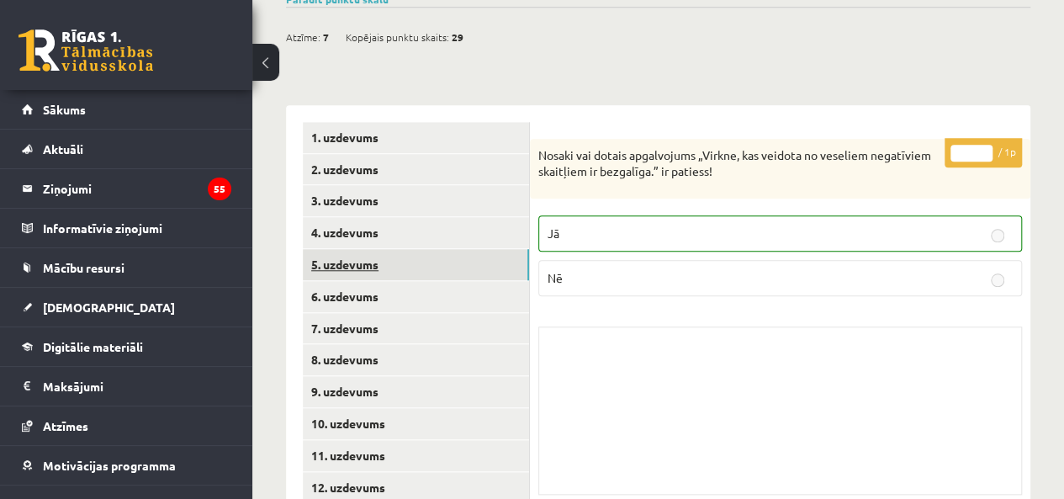
click at [343, 249] on link "5. uzdevums" at bounding box center [416, 264] width 226 height 31
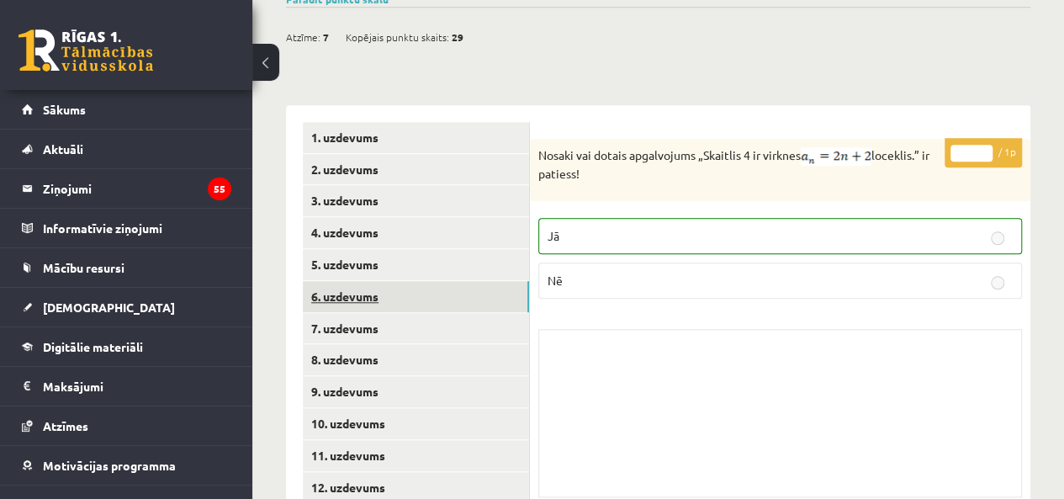
click at [343, 281] on link "6. uzdevums" at bounding box center [416, 296] width 226 height 31
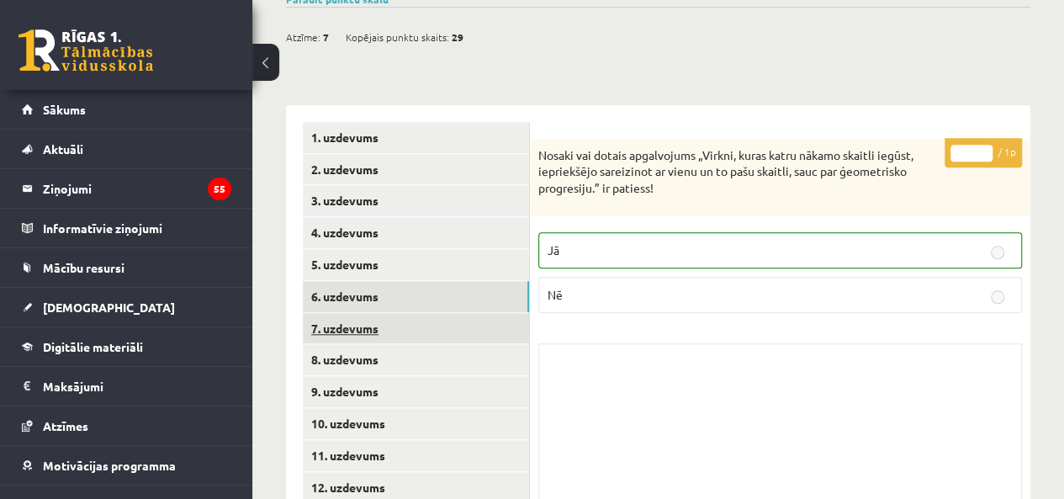
click at [343, 313] on link "7. uzdevums" at bounding box center [416, 328] width 226 height 31
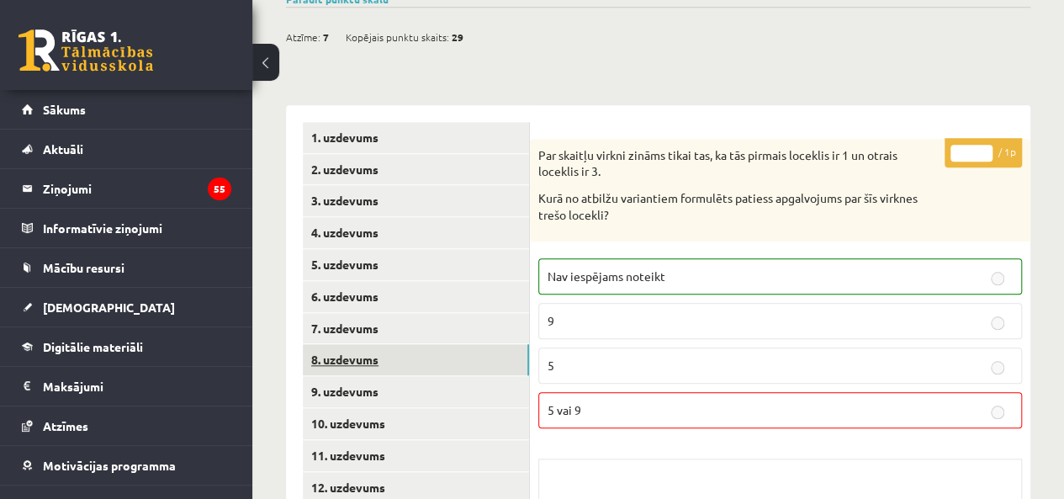
click at [379, 344] on link "8. uzdevums" at bounding box center [416, 359] width 226 height 31
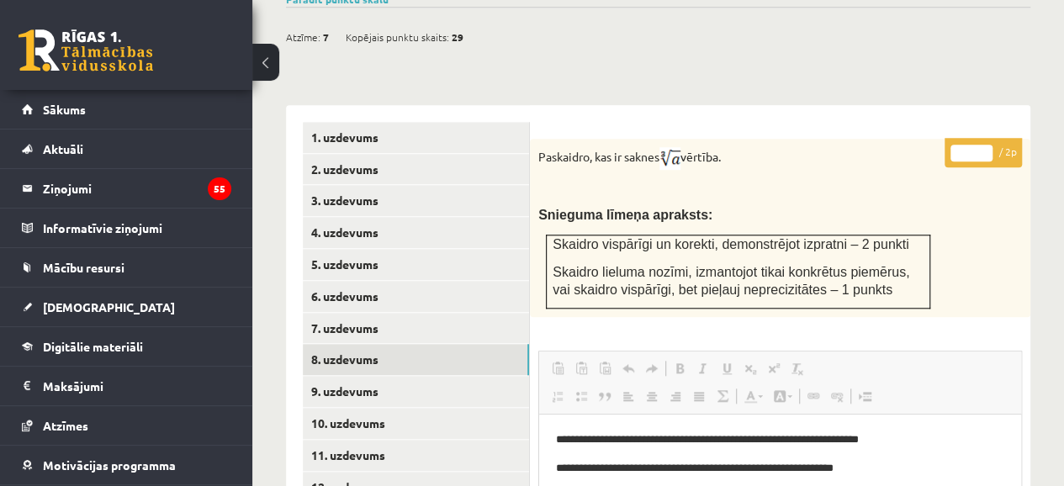
scroll to position [0, 0]
click at [350, 376] on link "9. uzdevums" at bounding box center [416, 391] width 226 height 31
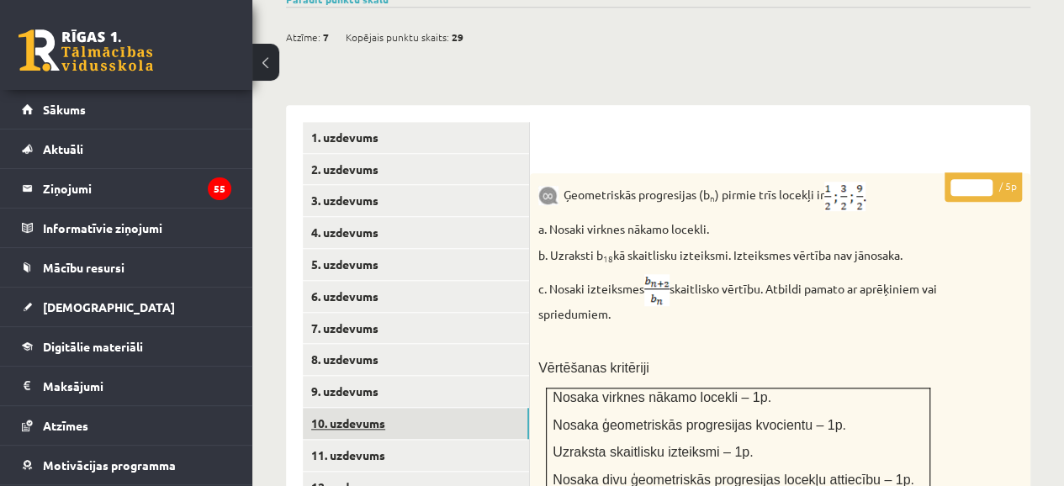
click at [359, 408] on link "10. uzdevums" at bounding box center [416, 423] width 226 height 31
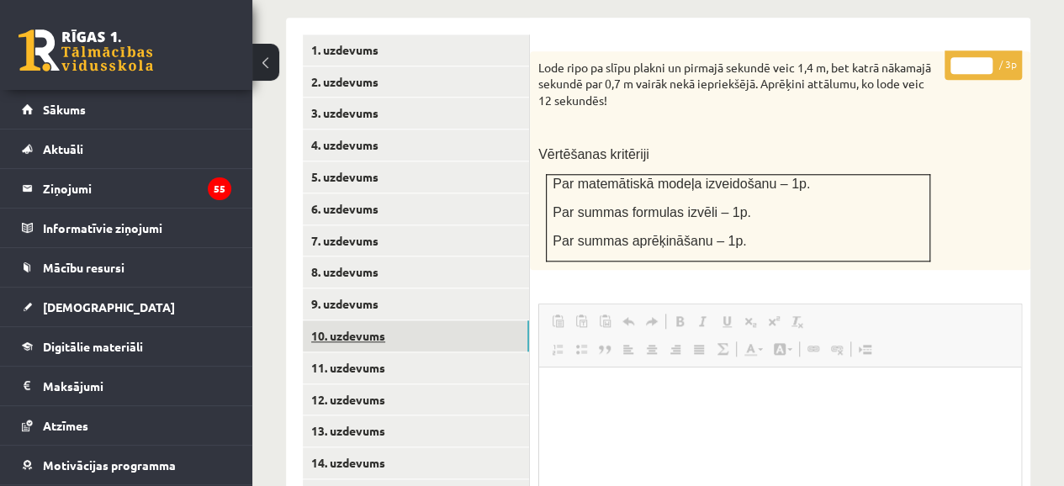
scroll to position [769, 0]
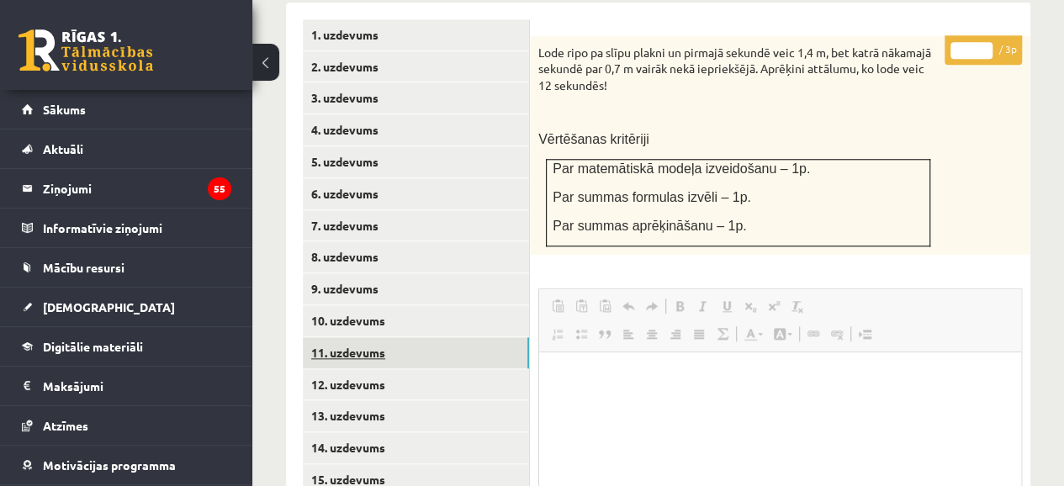
click at [344, 337] on link "11. uzdevums" at bounding box center [416, 352] width 226 height 31
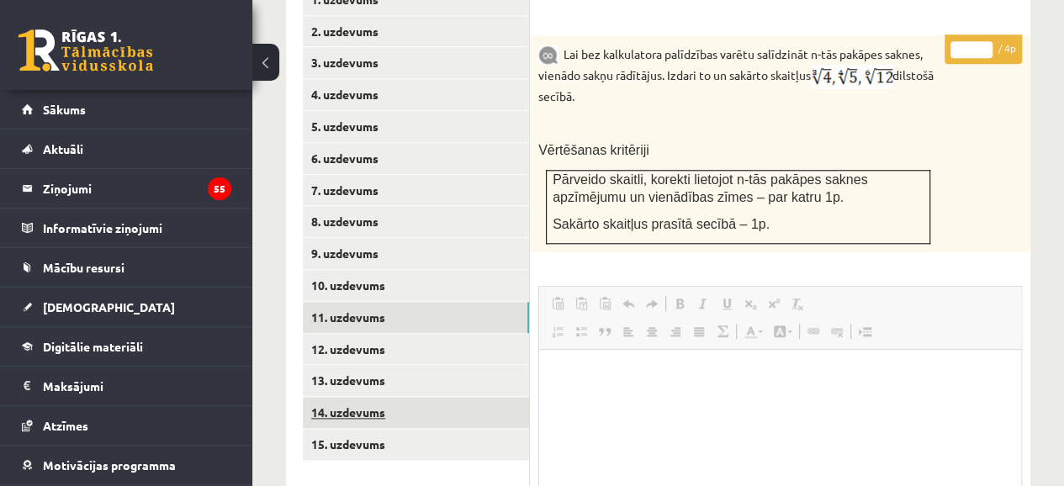
scroll to position [807, 0]
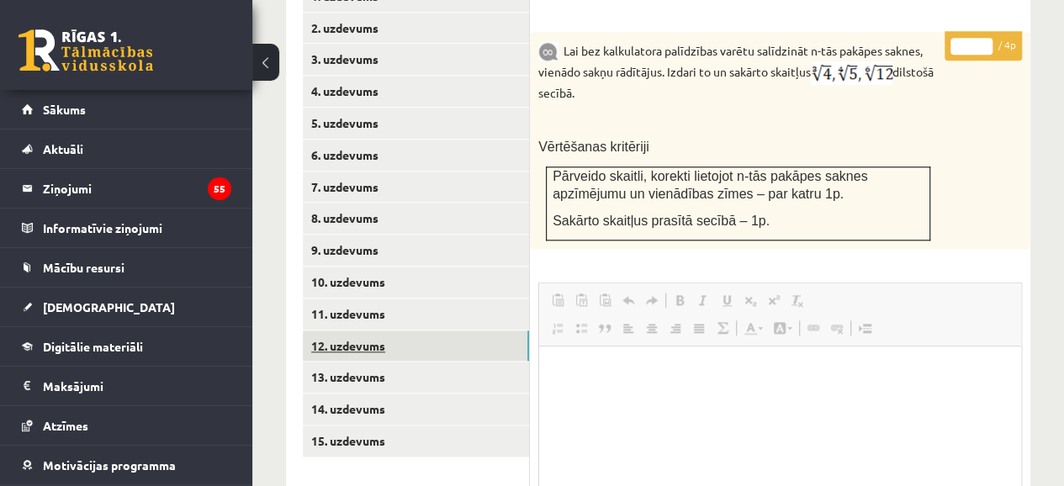
click at [350, 331] on link "12. uzdevums" at bounding box center [416, 346] width 226 height 31
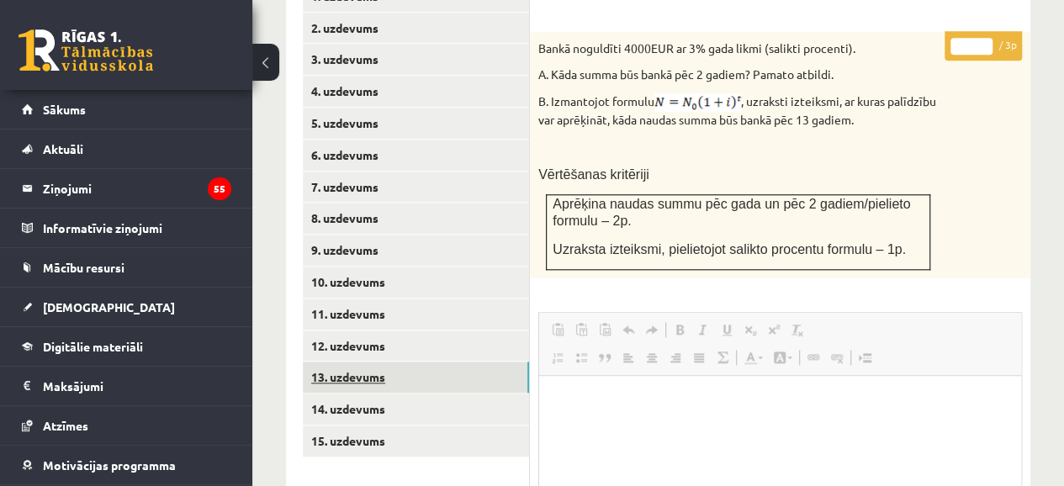
click at [348, 362] on link "13. uzdevums" at bounding box center [416, 377] width 226 height 31
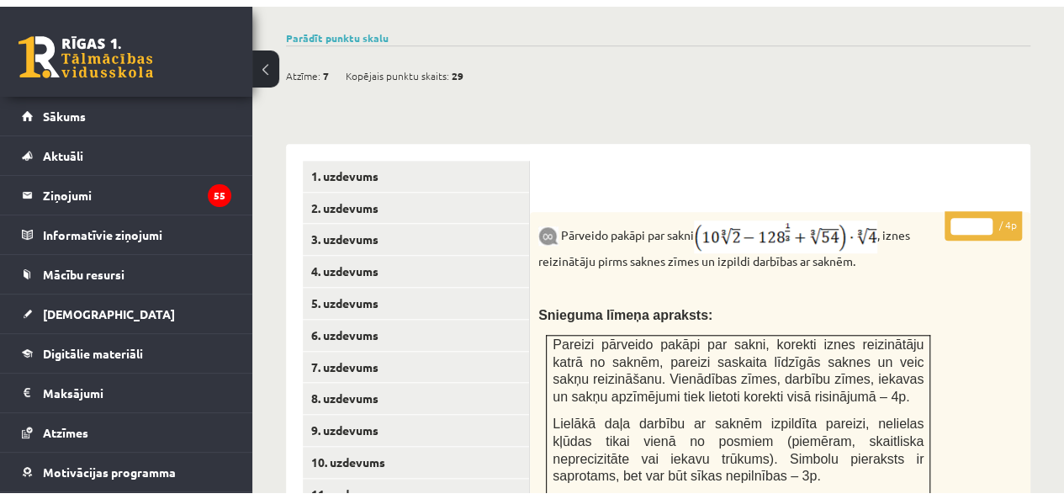
scroll to position [636, 0]
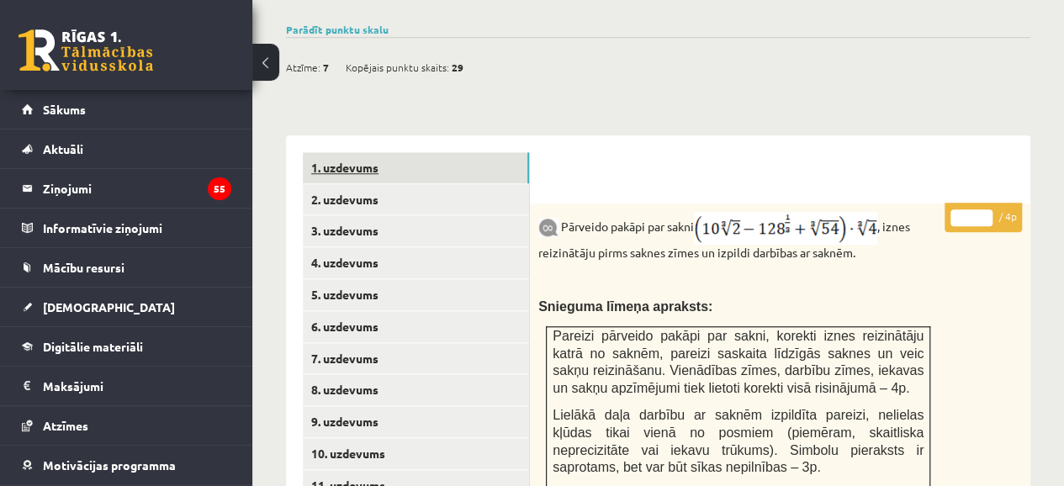
click at [386, 152] on link "1. uzdevums" at bounding box center [416, 167] width 226 height 31
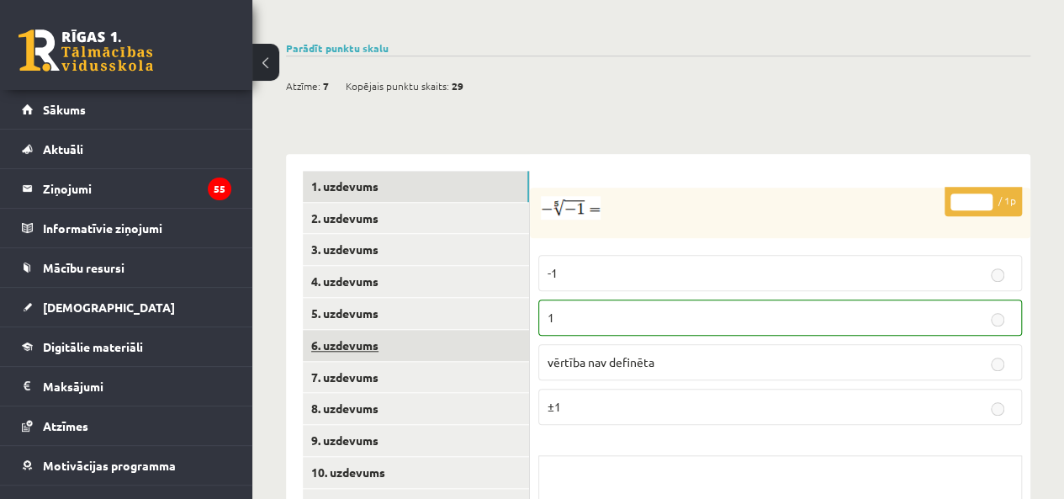
scroll to position [780, 0]
